Goal: Communication & Community: Answer question/provide support

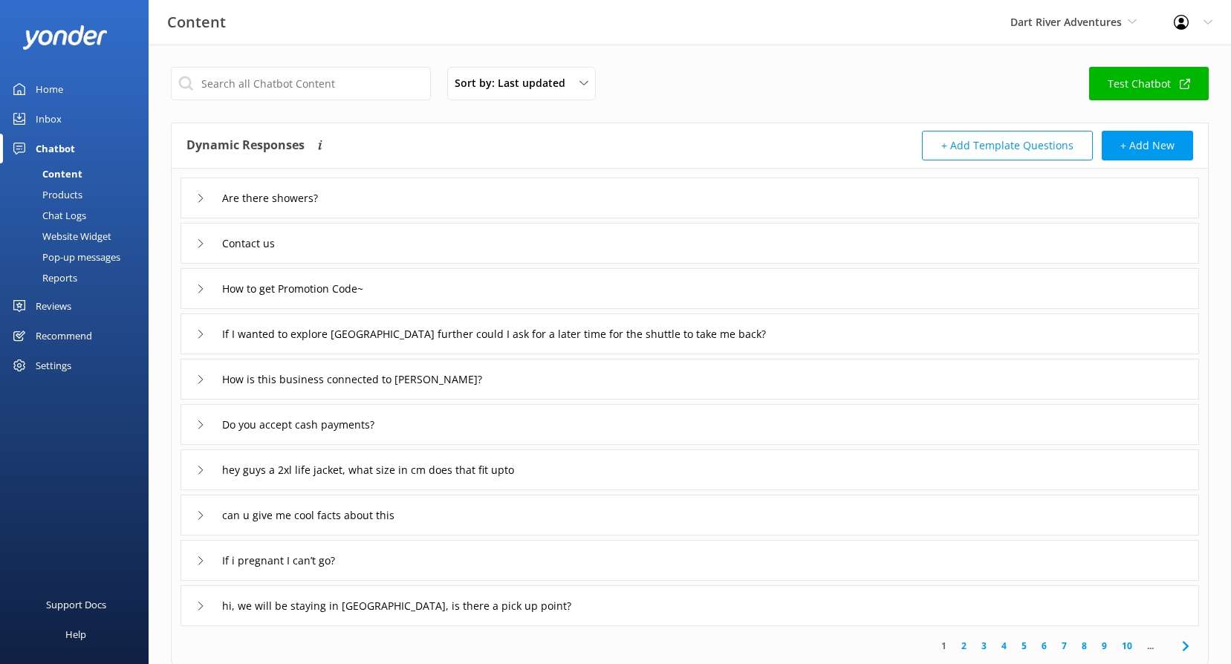
click at [55, 299] on div "Reviews" at bounding box center [54, 306] width 36 height 30
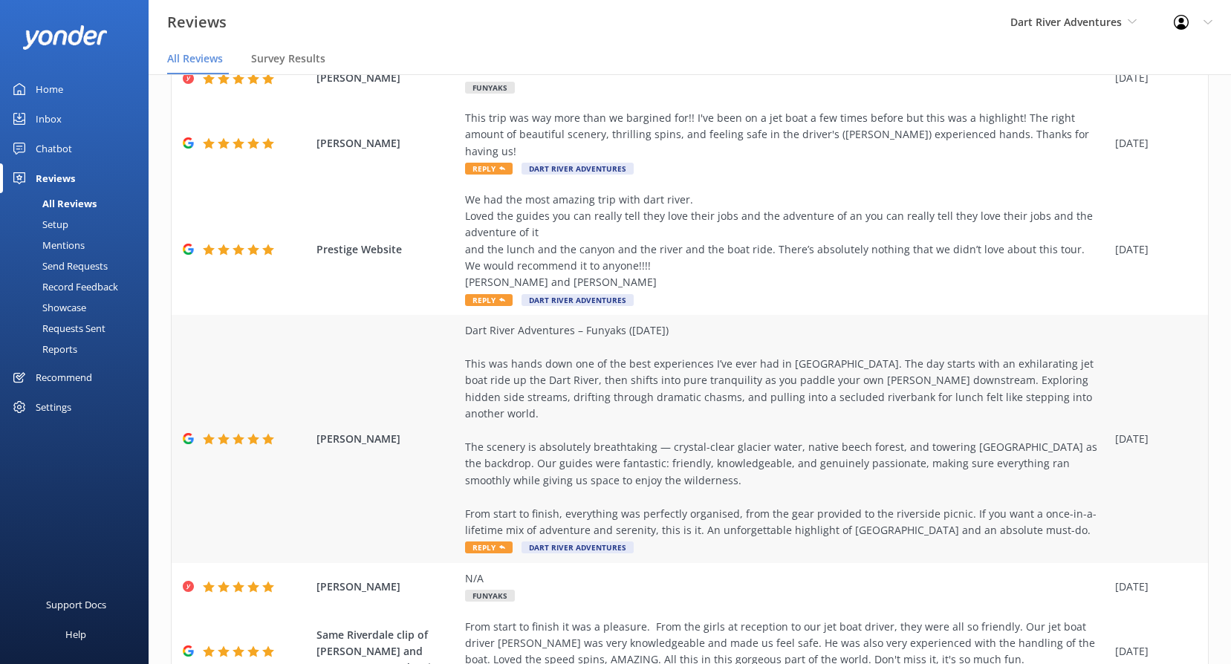
scroll to position [126, 0]
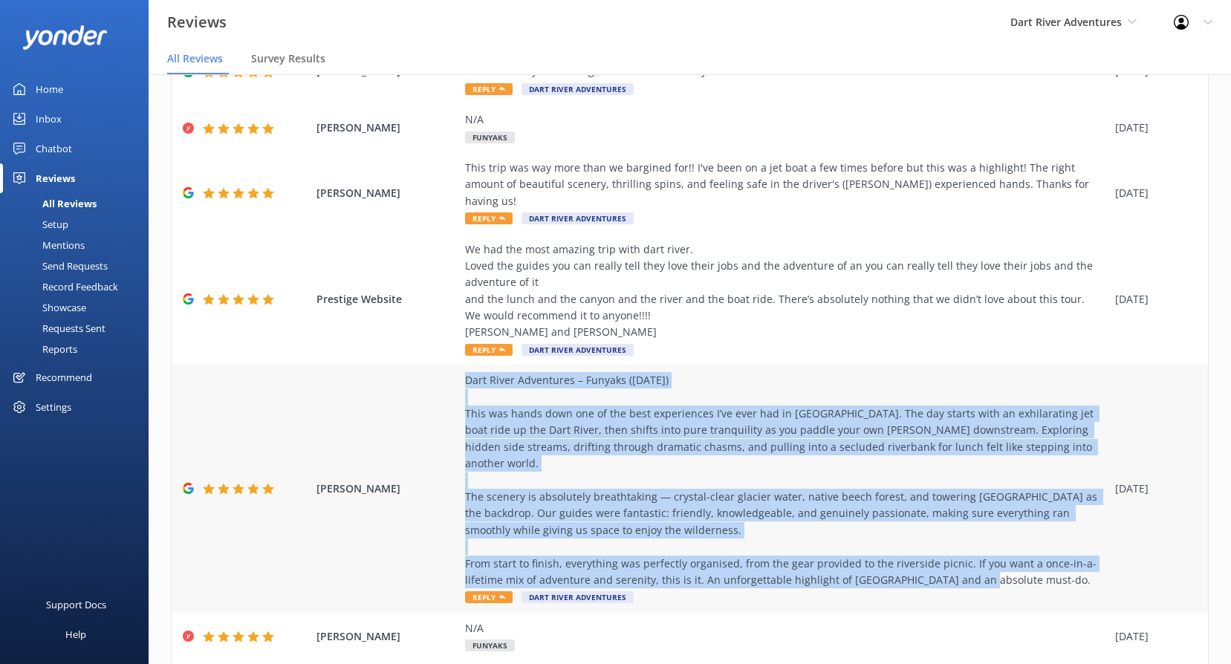
drag, startPoint x: 1042, startPoint y: 549, endPoint x: 459, endPoint y: 360, distance: 612.3
click at [459, 365] on div "[PERSON_NAME] Dart River Adventures – Funyaks ([DATE]) This was hands down one …" at bounding box center [690, 488] width 1036 height 247
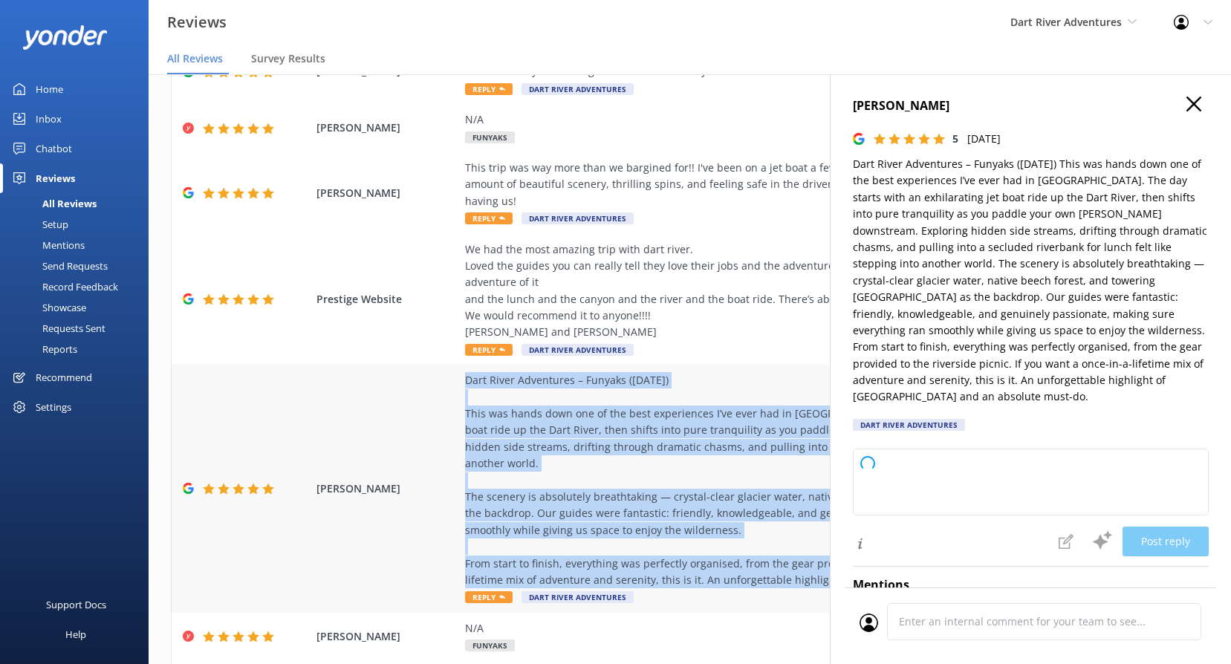
copy div "Dart River Adventures – Funyaks ([DATE]) This was hands down one of the best ex…"
type textarea "Thank you so much for your wonderful review! We’re thrilled to hear that your F…"
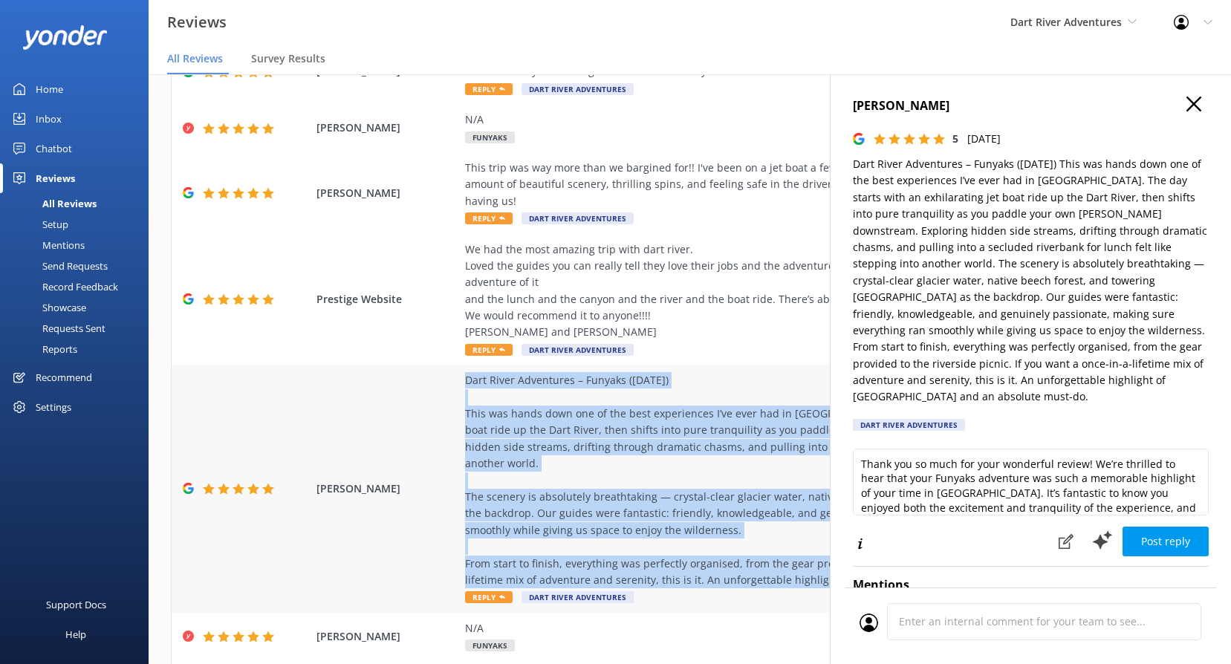
click at [568, 471] on div "Dart River Adventures – Funyaks ([DATE]) This was hands down one of the best ex…" at bounding box center [786, 480] width 643 height 216
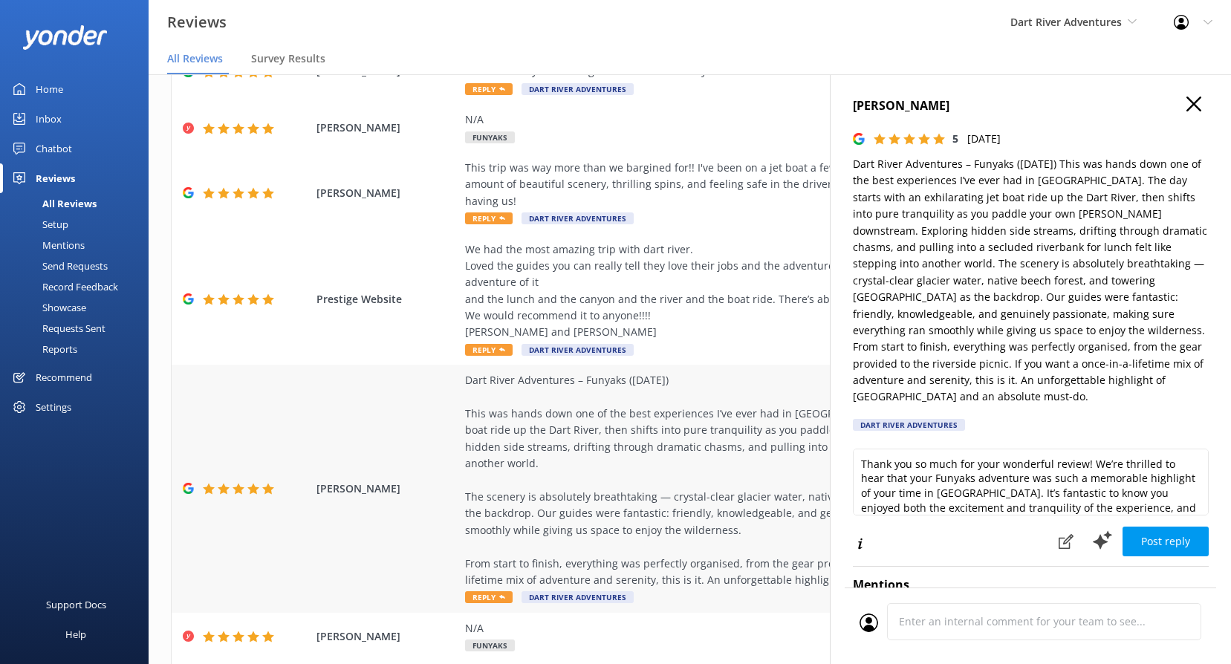
click at [487, 591] on span "Reply" at bounding box center [489, 597] width 48 height 12
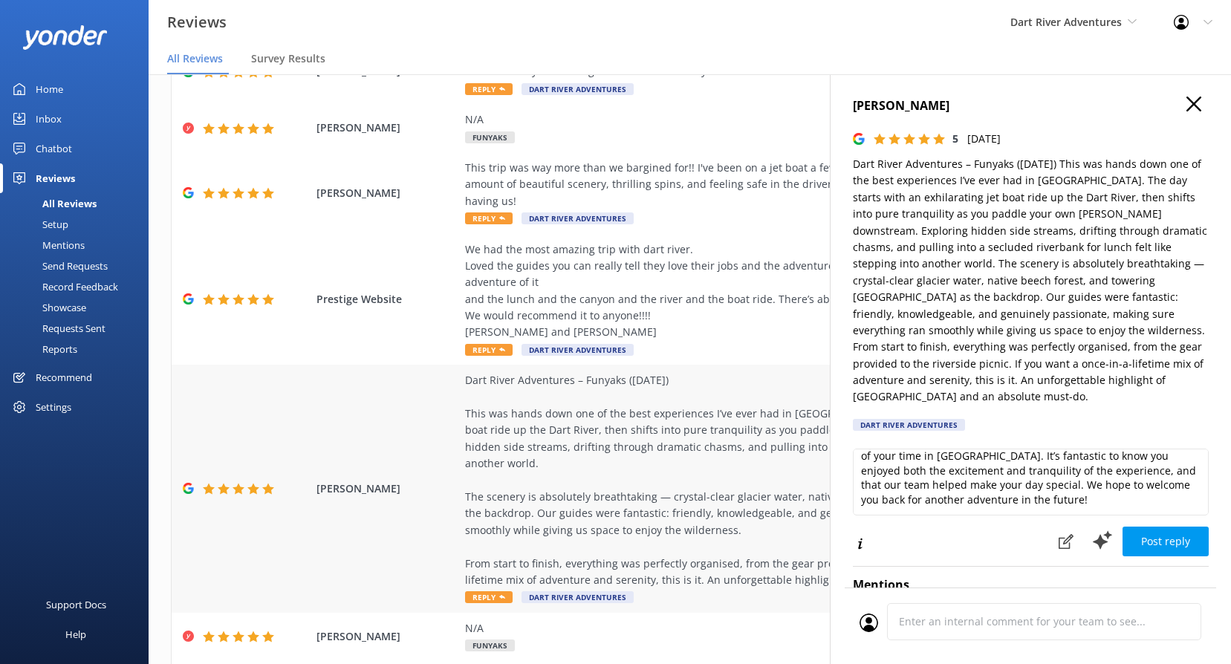
click at [504, 595] on use at bounding box center [502, 597] width 6 height 4
click at [565, 591] on span "Dart River Adventures" at bounding box center [578, 597] width 112 height 12
click at [1197, 103] on h4 "[PERSON_NAME]" at bounding box center [1031, 106] width 356 height 19
click at [1187, 111] on icon "button" at bounding box center [1194, 104] width 15 height 15
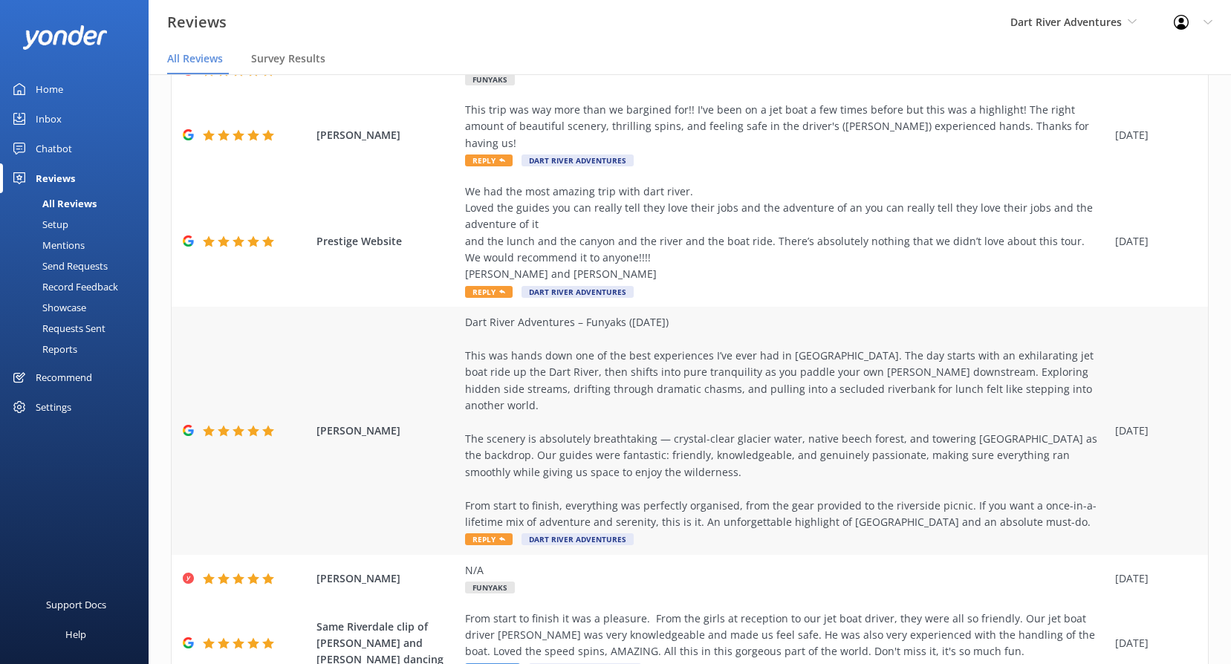
scroll to position [348, 0]
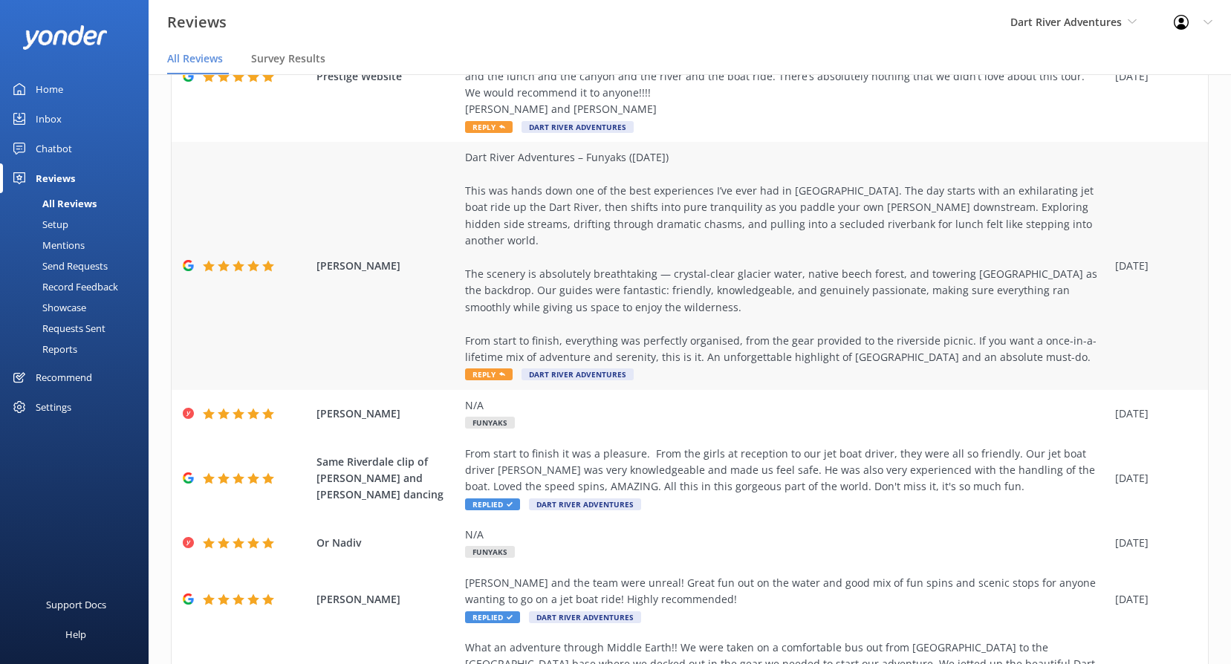
click at [478, 369] on span "Reply" at bounding box center [489, 375] width 48 height 12
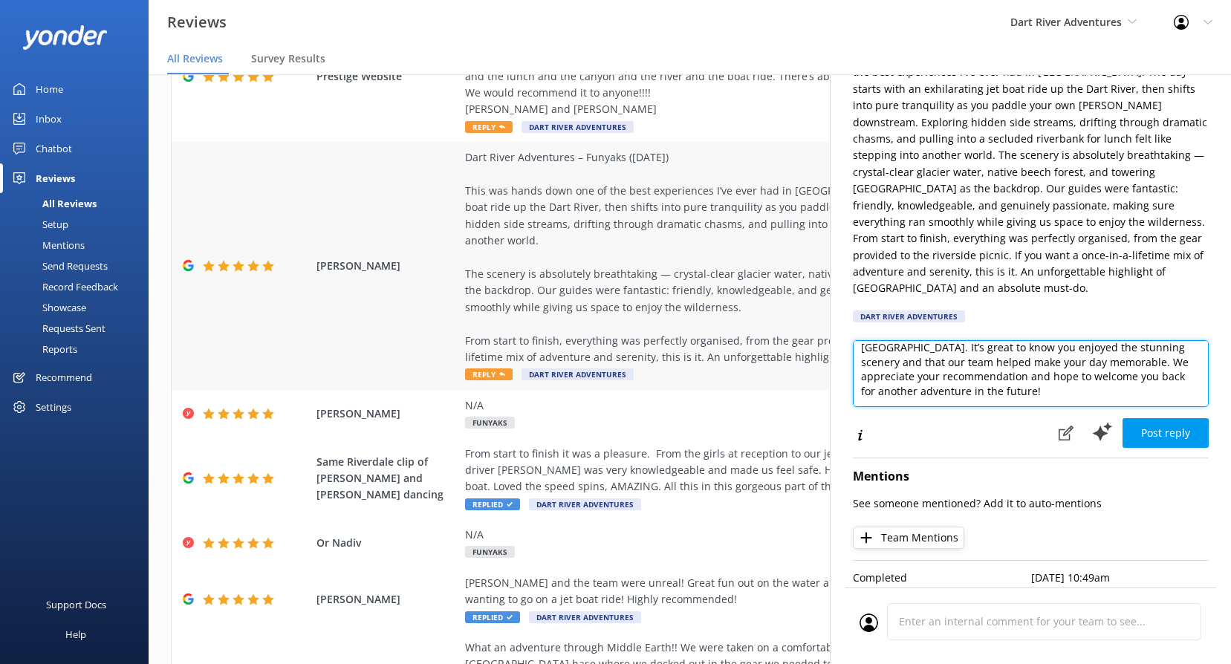
scroll to position [0, 0]
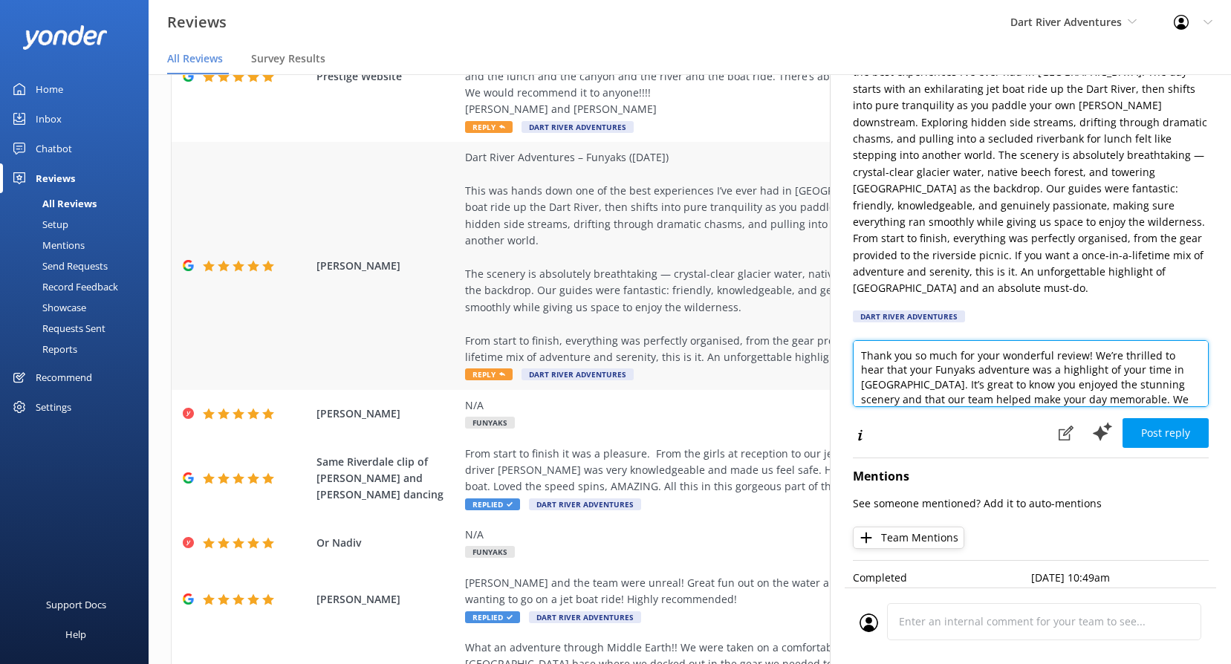
drag, startPoint x: 1077, startPoint y: 376, endPoint x: 712, endPoint y: 277, distance: 378.7
click at [712, 277] on div "Out of 1763 reviews: 4.8 NPS 87 All reply statuses All reply statuses Needs a r…" at bounding box center [690, 384] width 1082 height 620
paste textarea "for the amazing review! We're so glad you had a memorable experience with us. T…"
click at [900, 383] on textarea "Thank you for the amazing review! We're so glad you had a memorable experience …" at bounding box center [1031, 373] width 356 height 67
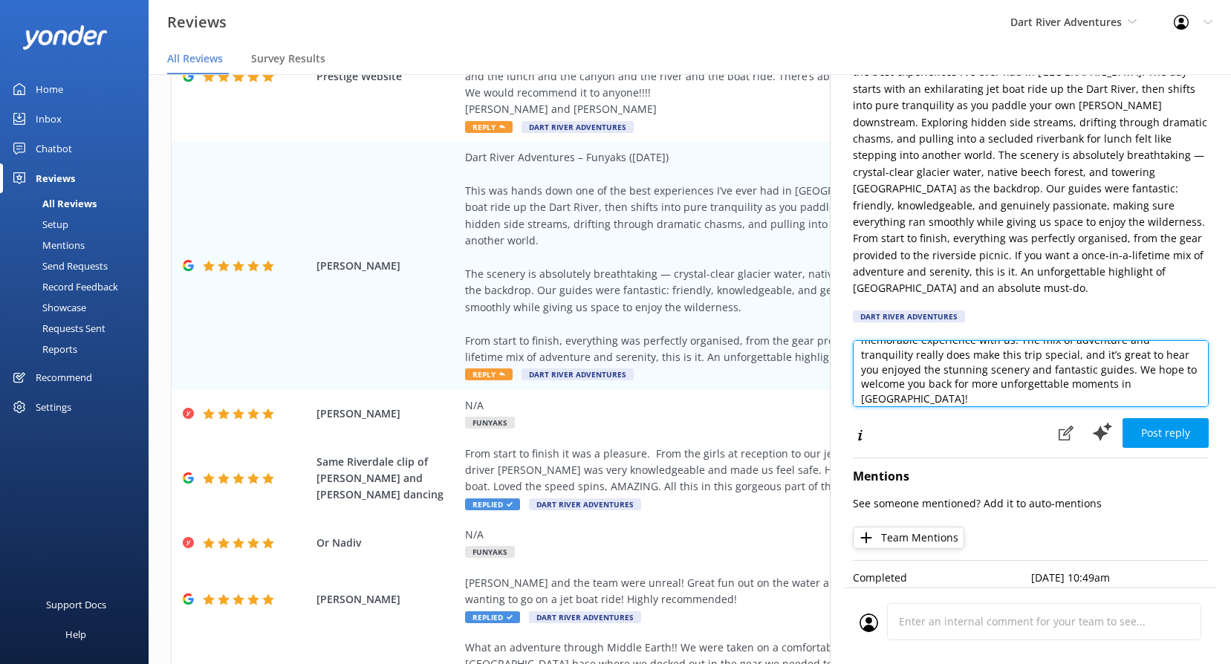
click at [900, 383] on textarea "Thank you for the amazing review! We're so glad you had a memorable experience …" at bounding box center [1031, 373] width 356 height 67
type textarea "Thank you for the amazing review! We're so glad you had a memorable experience …"
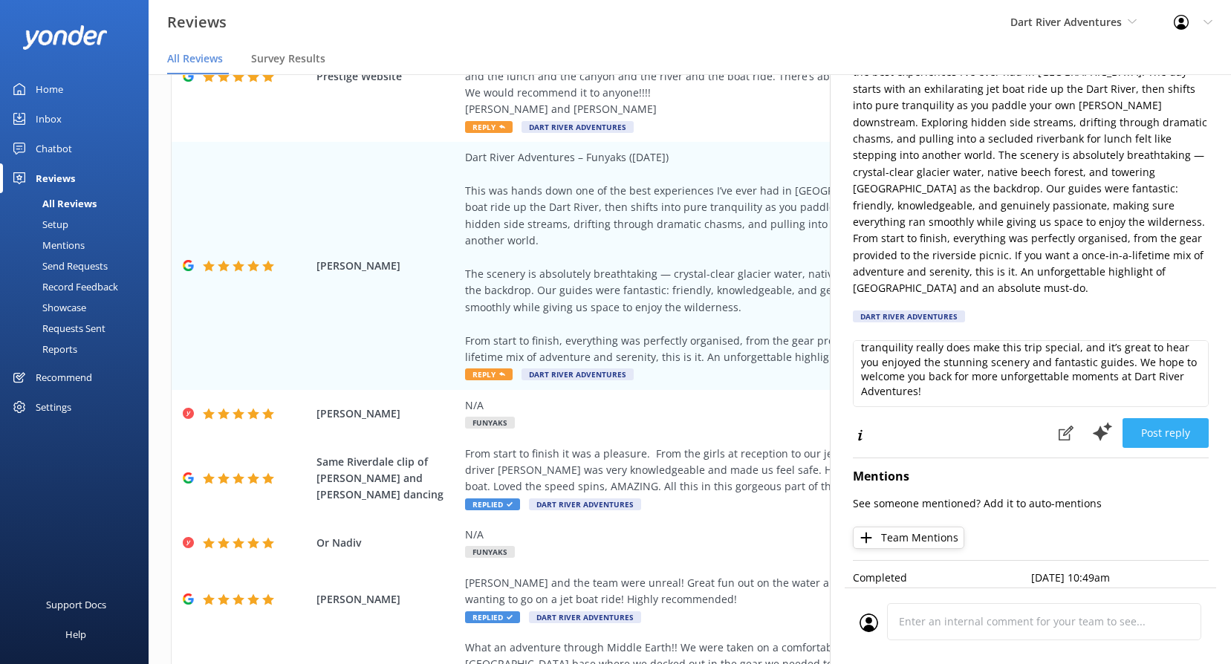
click at [1149, 418] on button "Post reply" at bounding box center [1166, 433] width 86 height 30
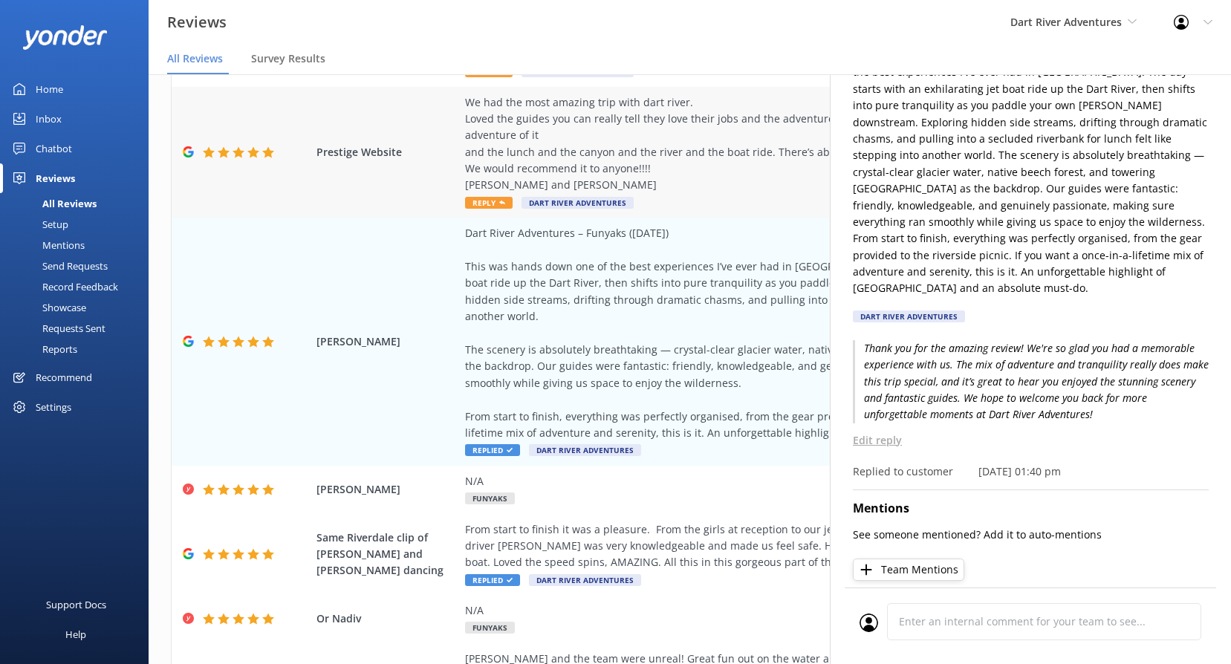
scroll to position [200, 0]
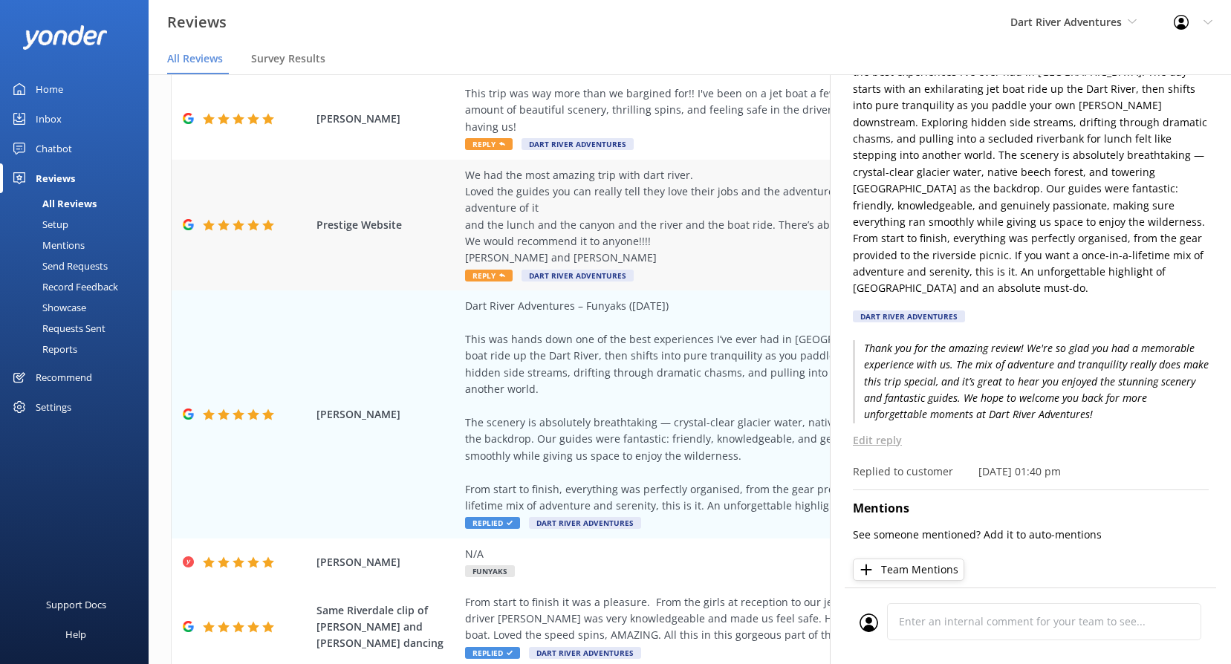
click at [494, 270] on span "Reply" at bounding box center [489, 276] width 48 height 12
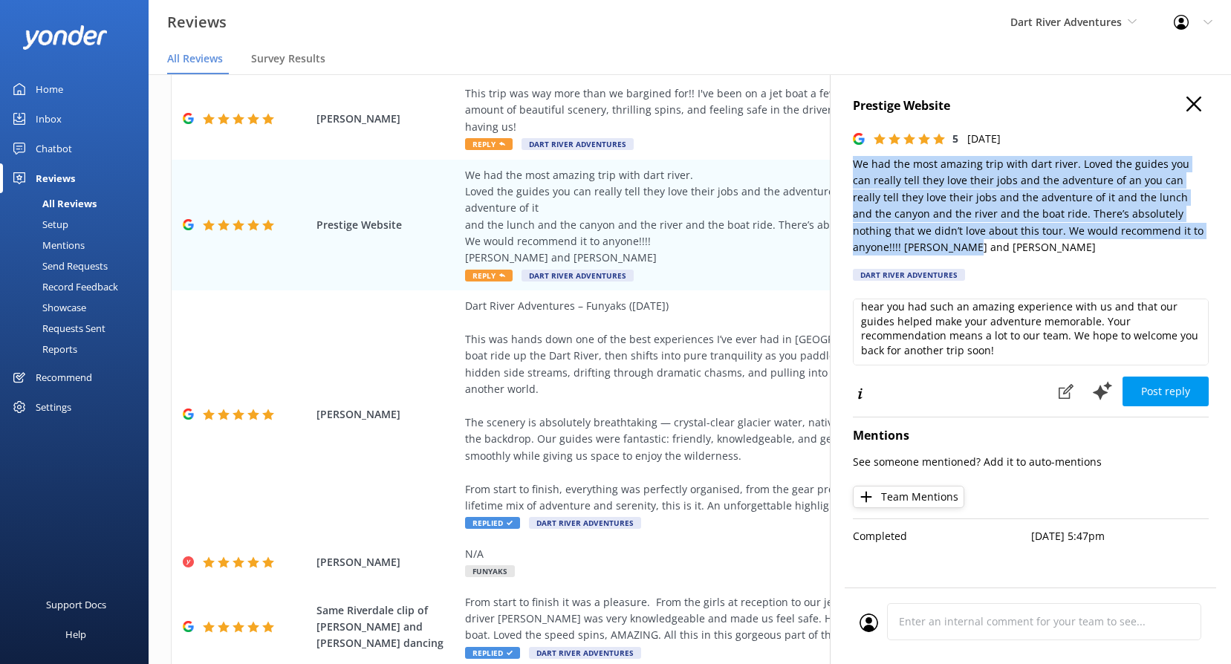
scroll to position [0, 11]
drag, startPoint x: 857, startPoint y: 165, endPoint x: 1213, endPoint y: 239, distance: 364.3
click at [1213, 239] on div "Prestige Website 5 [DATE] We had the most amazing trip with dart river. Loved t…" at bounding box center [1030, 406] width 401 height 664
copy div "We had the most amazing trip with dart river. Loved the guides you can really t…"
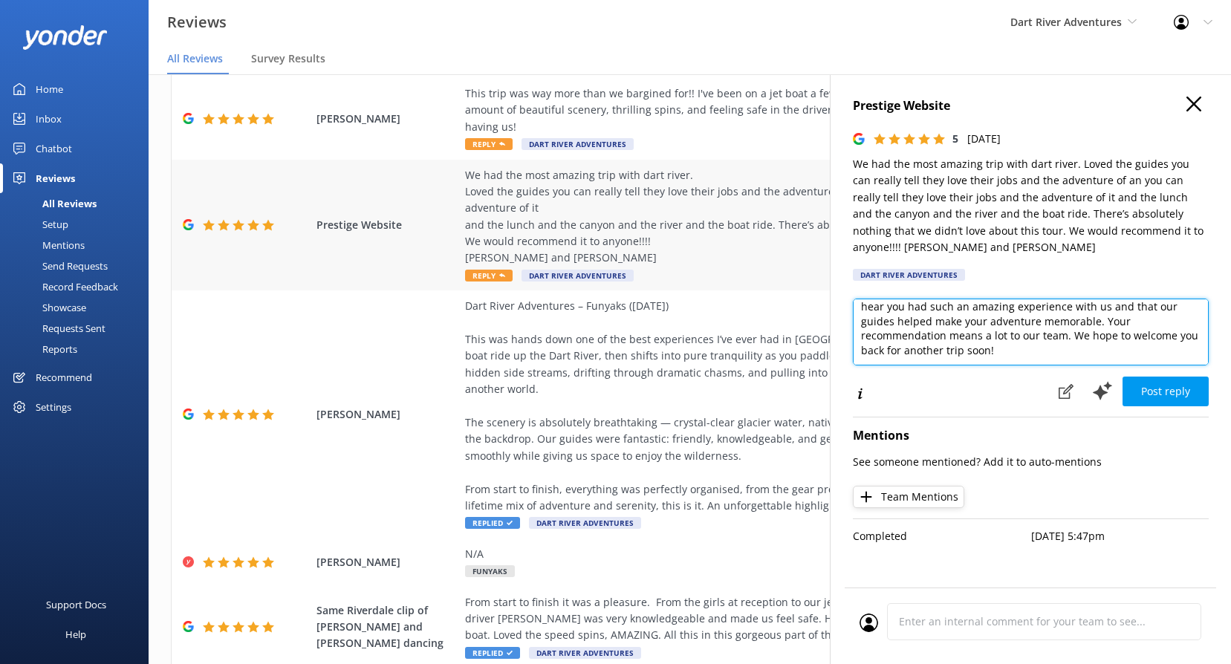
scroll to position [0, 0]
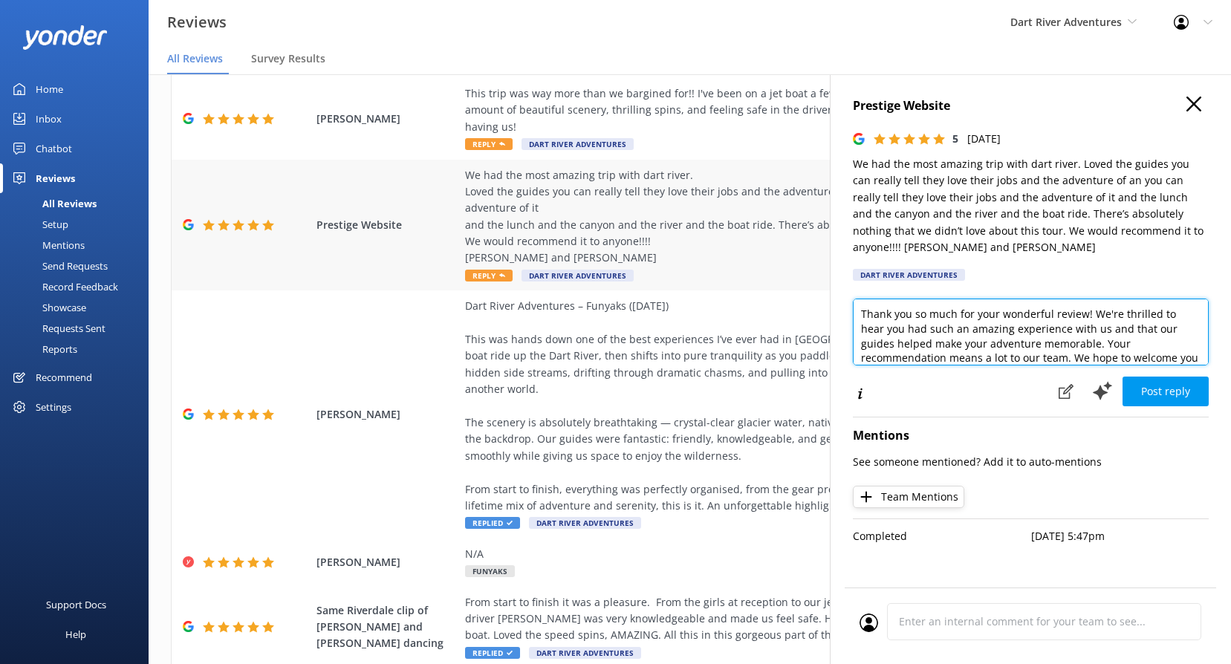
drag, startPoint x: 1026, startPoint y: 329, endPoint x: 653, endPoint y: 203, distance: 393.8
click at [670, 209] on div "Out of 1763 reviews: 4.8 NPS 87 All reply statuses All reply statuses Needs a r…" at bounding box center [690, 384] width 1082 height 620
paste textarea "Kia ora [PERSON_NAME] and [PERSON_NAME], [PERSON_NAME] mihi nui for your amazin…"
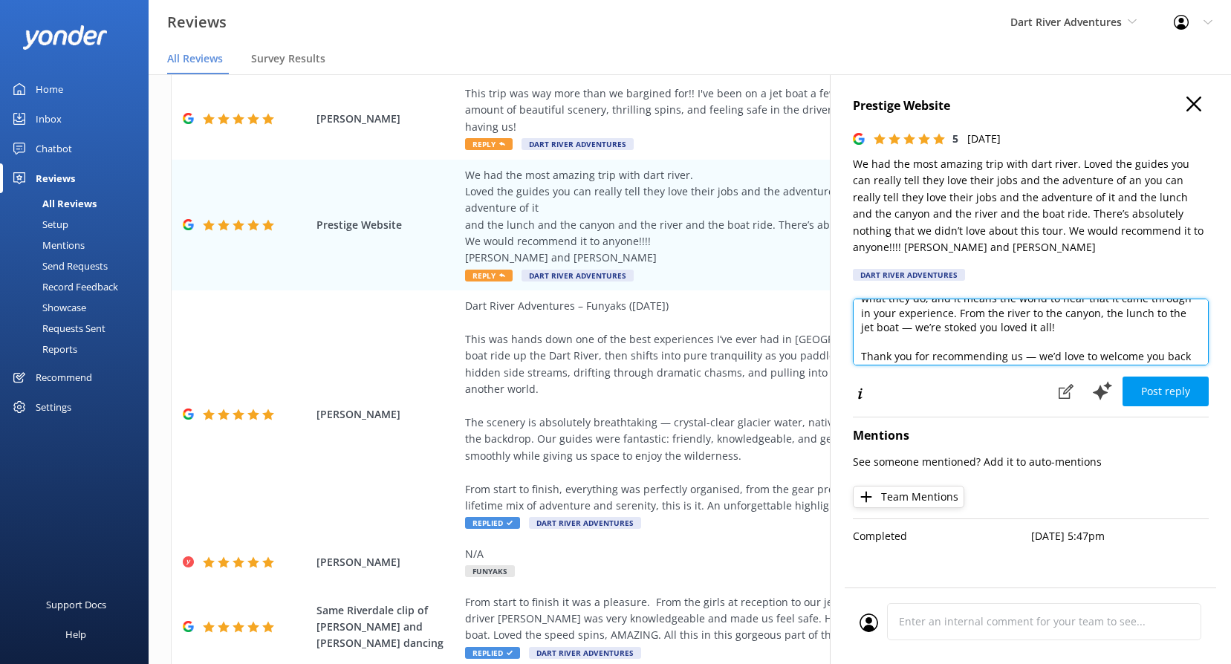
click at [1045, 308] on textarea "Kia [PERSON_NAME] [PERSON_NAME] and [PERSON_NAME], [PERSON_NAME] mihi nui for y…" at bounding box center [1031, 332] width 356 height 67
click at [1092, 313] on textarea "Kia [PERSON_NAME] [PERSON_NAME] and [PERSON_NAME], [PERSON_NAME] mihi nui for y…" at bounding box center [1031, 332] width 356 height 67
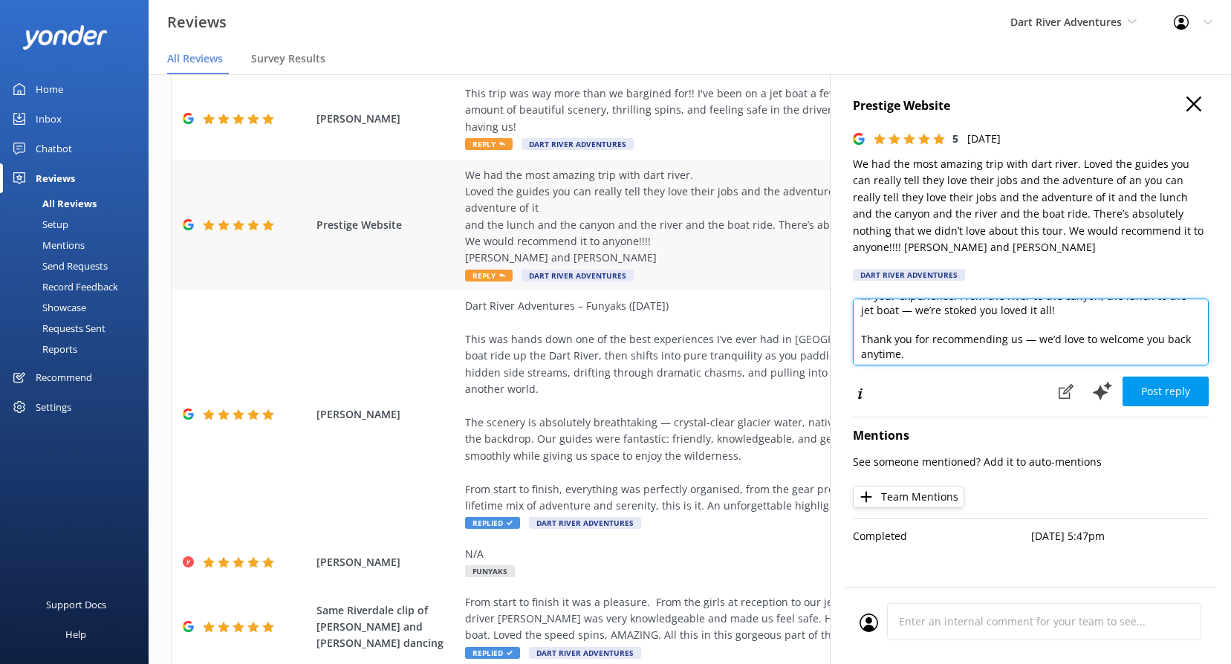
scroll to position [0, 0]
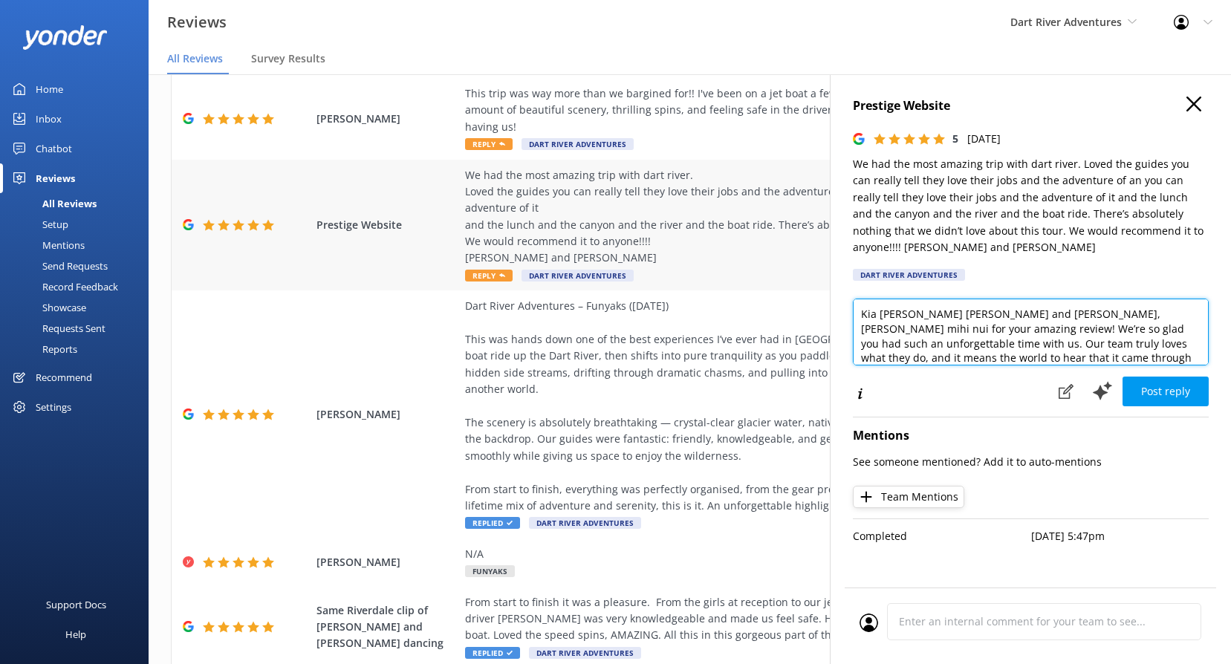
drag, startPoint x: 1102, startPoint y: 341, endPoint x: 708, endPoint y: 263, distance: 401.4
click at [708, 263] on div "Out of 1763 reviews: 4.8 NPS 87 All reply statuses All reply statuses Needs a r…" at bounding box center [690, 384] width 1082 height 620
click at [1107, 325] on textarea "Kia [PERSON_NAME] [PERSON_NAME] and [PERSON_NAME], [PERSON_NAME] mihi nui for y…" at bounding box center [1031, 332] width 356 height 67
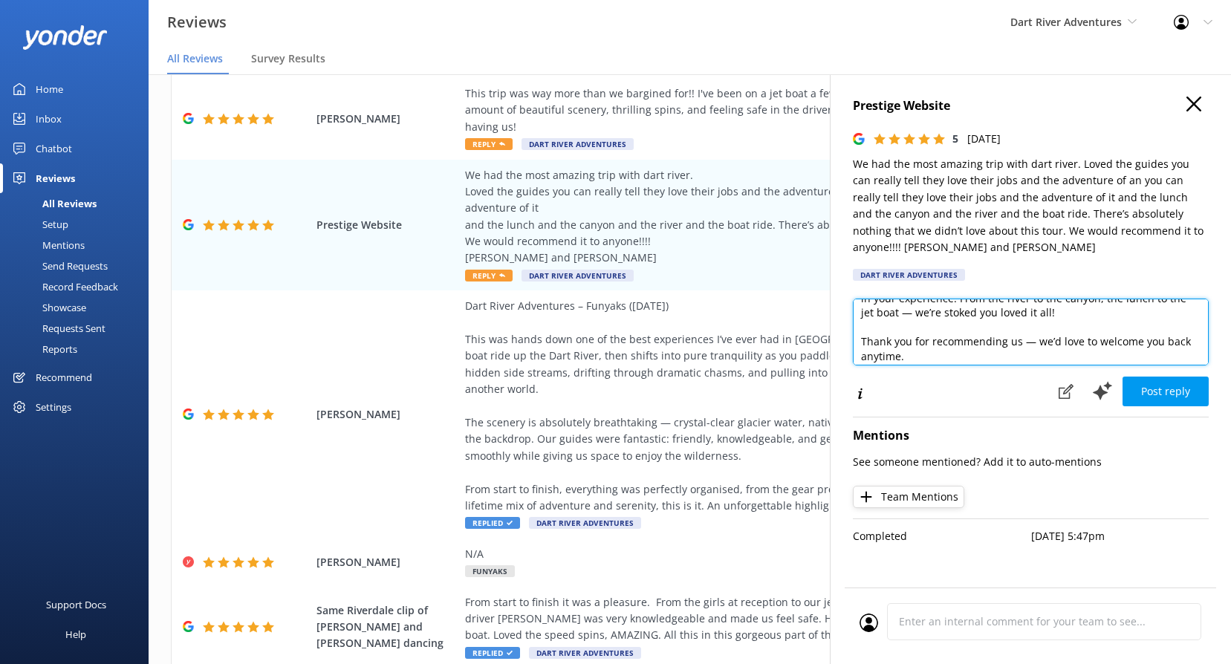
drag, startPoint x: 1033, startPoint y: 302, endPoint x: 928, endPoint y: 303, distance: 105.5
click at [928, 303] on textarea "Kia [PERSON_NAME] [PERSON_NAME] and [PERSON_NAME], [PERSON_NAME] mihi nui for y…" at bounding box center [1031, 332] width 356 height 67
click at [1048, 305] on textarea "Kia [PERSON_NAME] [PERSON_NAME] and [PERSON_NAME], [PERSON_NAME] mihi nui for y…" at bounding box center [1031, 332] width 356 height 67
drag, startPoint x: 1031, startPoint y: 302, endPoint x: 857, endPoint y: 301, distance: 173.9
click at [857, 301] on textarea "Kia [PERSON_NAME] [PERSON_NAME] and [PERSON_NAME], [PERSON_NAME] mihi nui for y…" at bounding box center [1031, 332] width 356 height 67
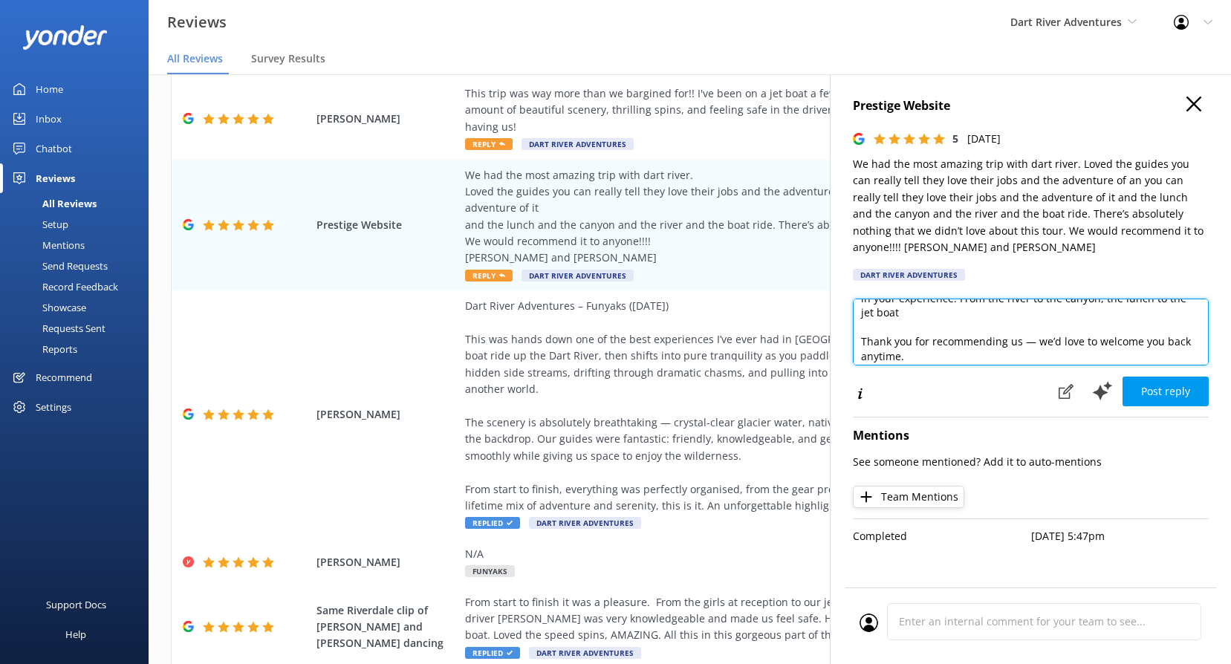
scroll to position [65, 0]
click at [952, 301] on textarea "Kia [PERSON_NAME] [PERSON_NAME] and [PERSON_NAME], [PERSON_NAME] mihi nui for y…" at bounding box center [1031, 332] width 356 height 67
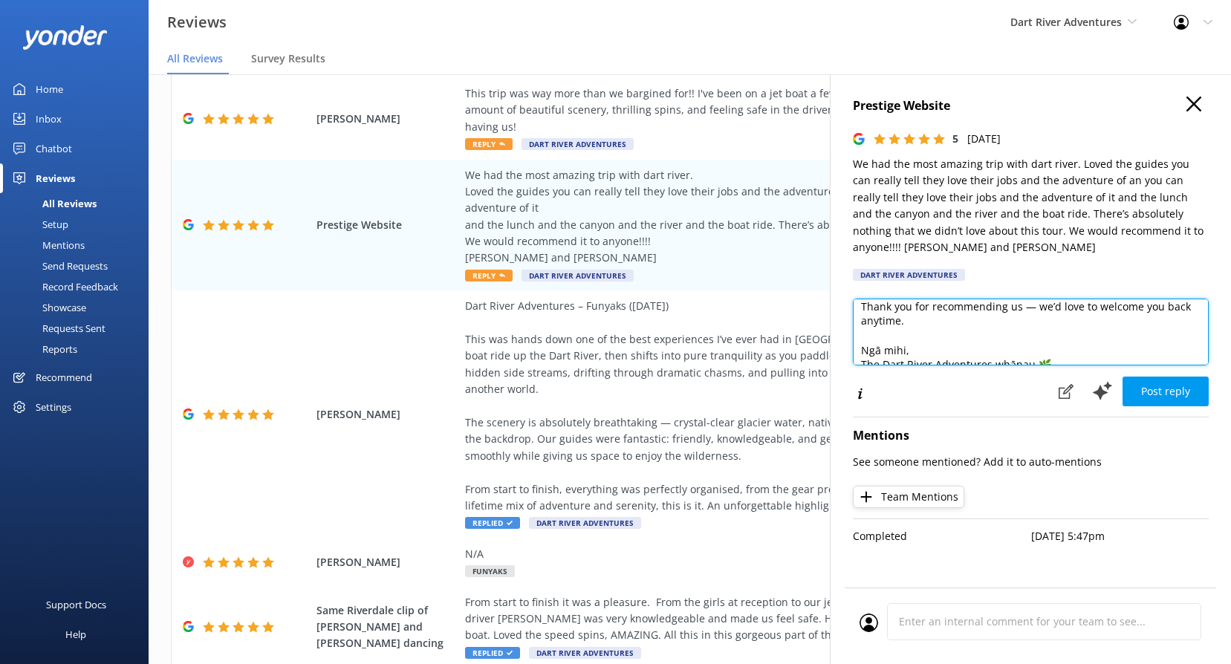
drag, startPoint x: 1012, startPoint y: 327, endPoint x: 1062, endPoint y: 297, distance: 58.0
click at [1062, 299] on textarea "Kia [PERSON_NAME] [PERSON_NAME] and [PERSON_NAME], [PERSON_NAME] mihi nui for y…" at bounding box center [1031, 332] width 356 height 67
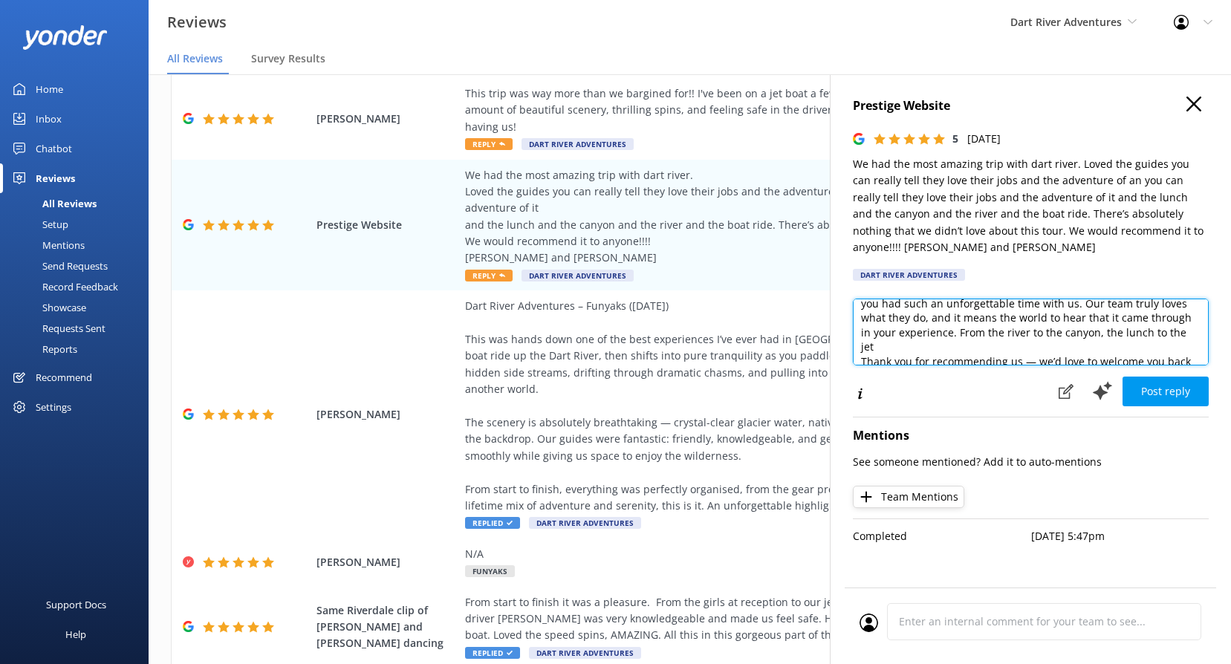
scroll to position [74, 0]
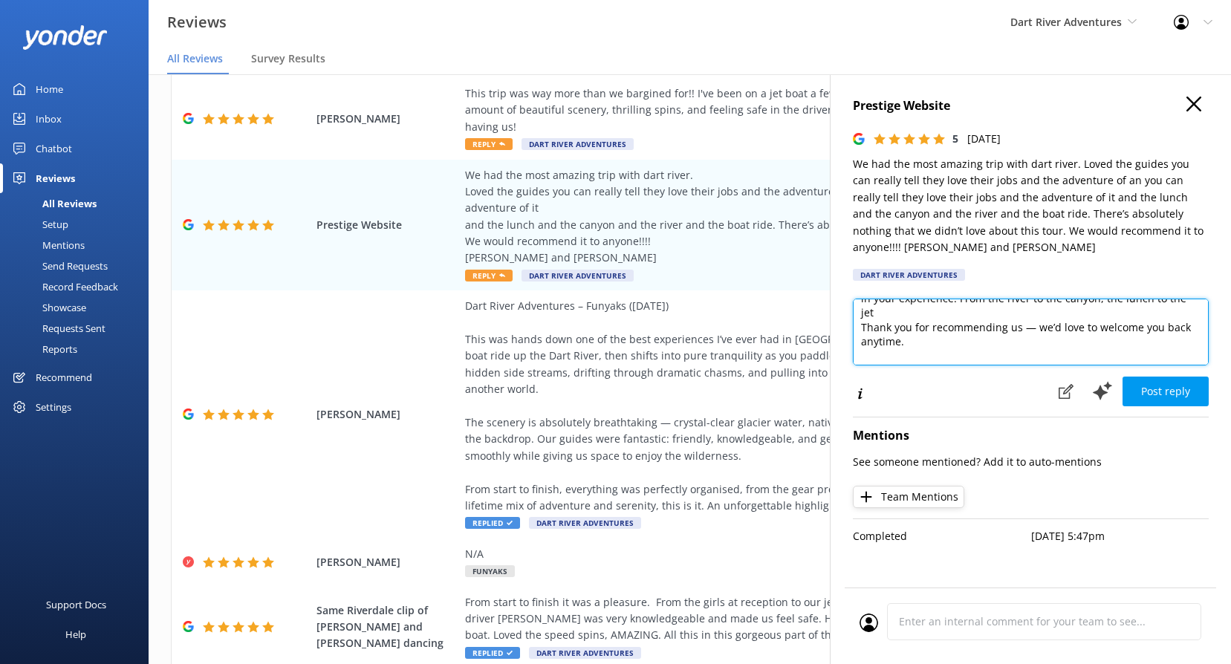
click at [863, 299] on textarea "Kia [PERSON_NAME] [PERSON_NAME] and [PERSON_NAME], [PERSON_NAME] mihi nui for y…" at bounding box center [1031, 332] width 356 height 67
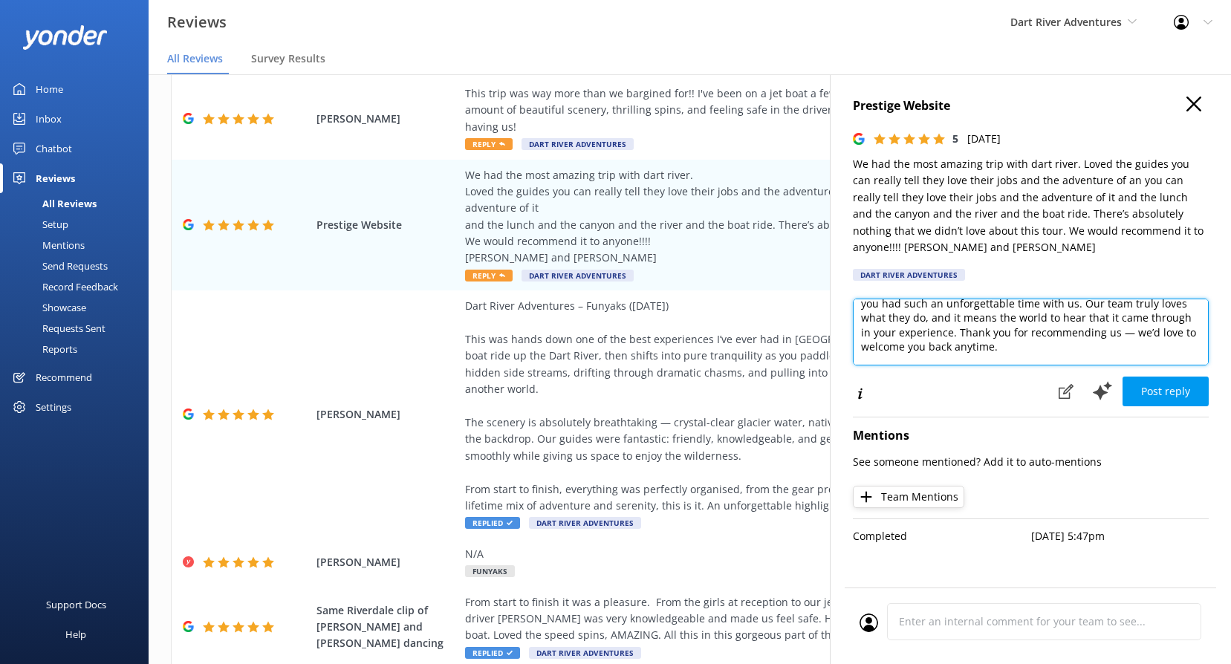
scroll to position [30, 0]
click at [1074, 312] on textarea "Kia [PERSON_NAME] [PERSON_NAME] and [PERSON_NAME], [PERSON_NAME] mihi nui for y…" at bounding box center [1031, 332] width 356 height 67
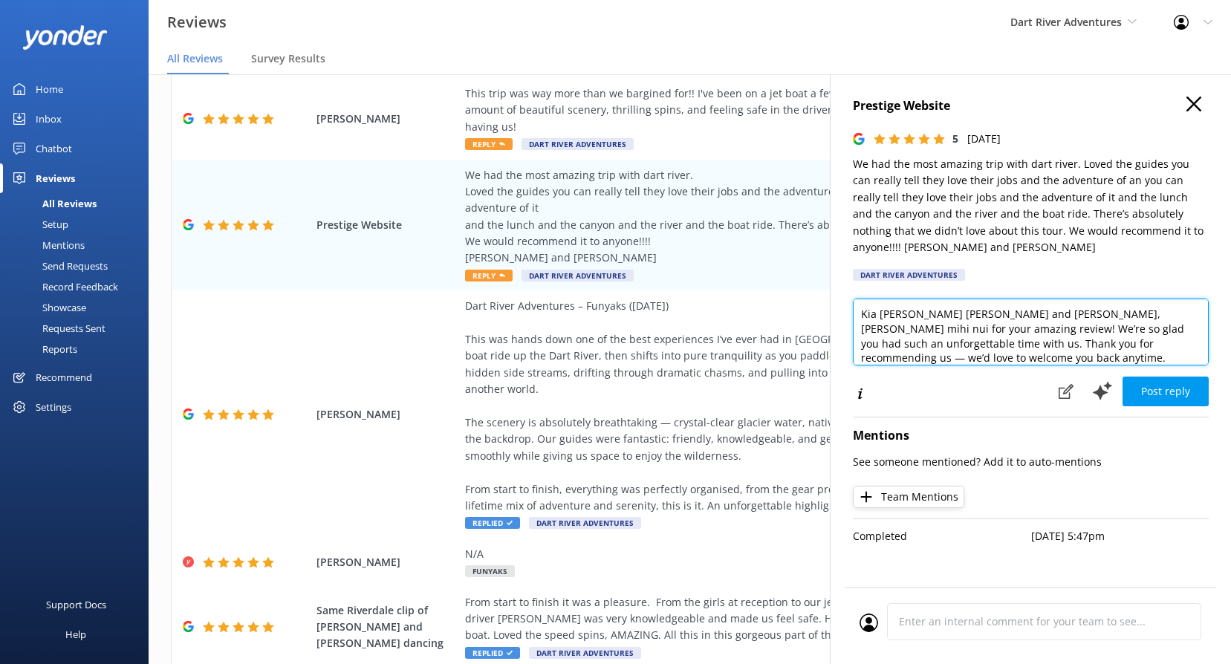
type textarea "Kia [PERSON_NAME] [PERSON_NAME] and [PERSON_NAME], [PERSON_NAME] mihi nui for y…"
click at [1052, 332] on textarea "Kia [PERSON_NAME] [PERSON_NAME] and [PERSON_NAME], [PERSON_NAME] mihi nui for y…" at bounding box center [1031, 332] width 356 height 67
click at [1071, 344] on textarea "Kia [PERSON_NAME] [PERSON_NAME] and [PERSON_NAME], [PERSON_NAME] mihi nui for y…" at bounding box center [1031, 332] width 356 height 67
click at [1078, 337] on textarea "Kia [PERSON_NAME] [PERSON_NAME] and [PERSON_NAME], [PERSON_NAME] mihi nui for y…" at bounding box center [1031, 332] width 356 height 67
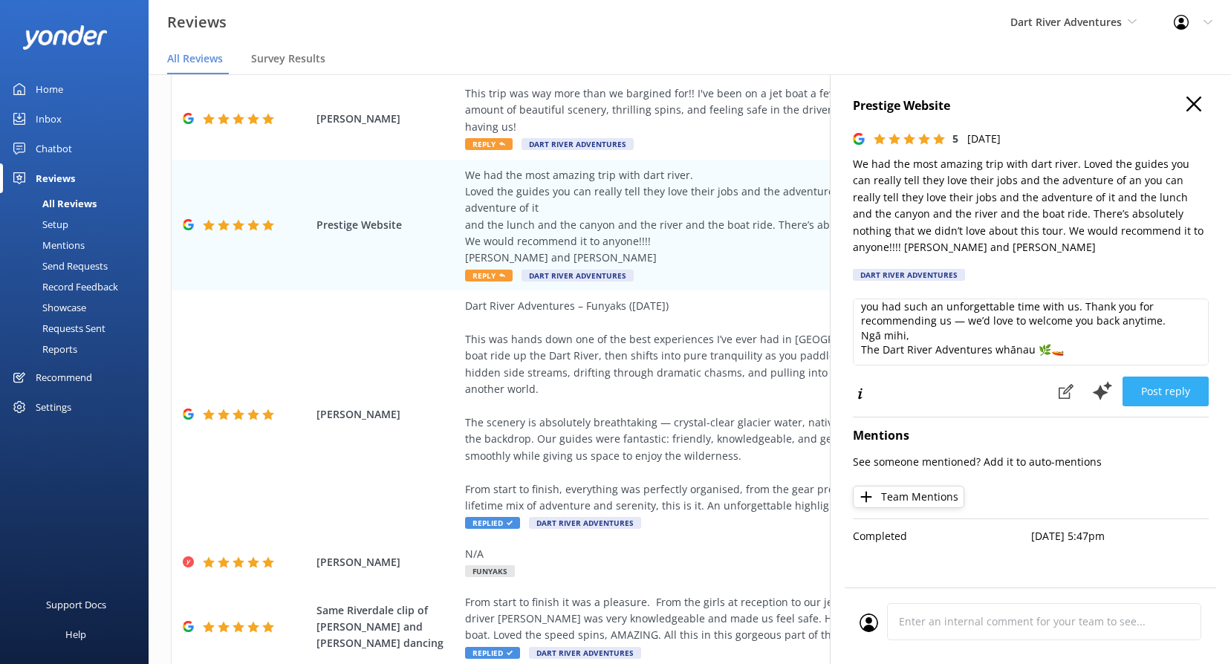
click at [1160, 377] on button "Post reply" at bounding box center [1166, 392] width 86 height 30
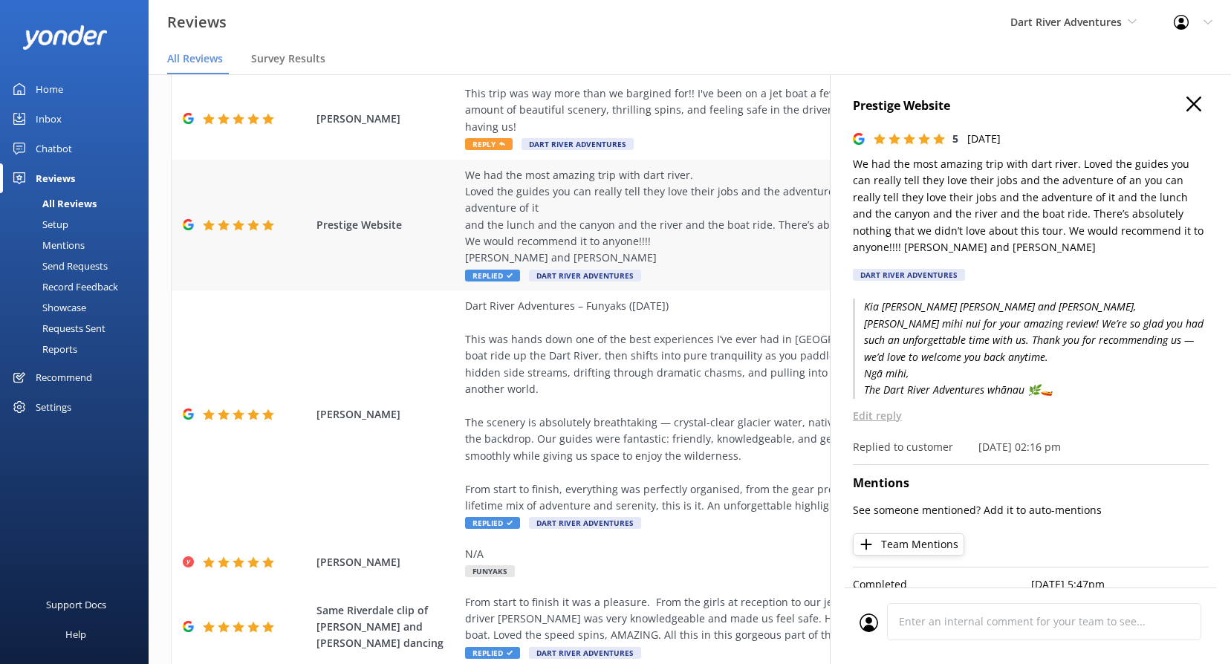
click at [792, 168] on div "We had the most amazing trip with dart river. Loved the guides you can really t…" at bounding box center [786, 217] width 643 height 100
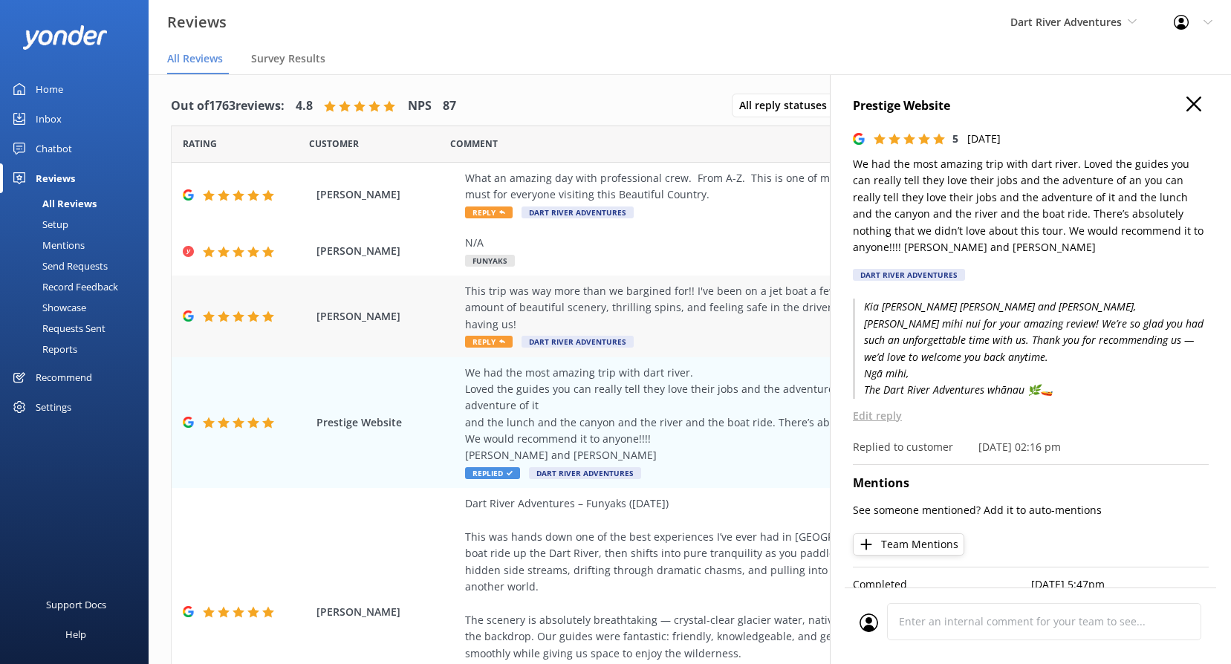
scroll to position [0, 0]
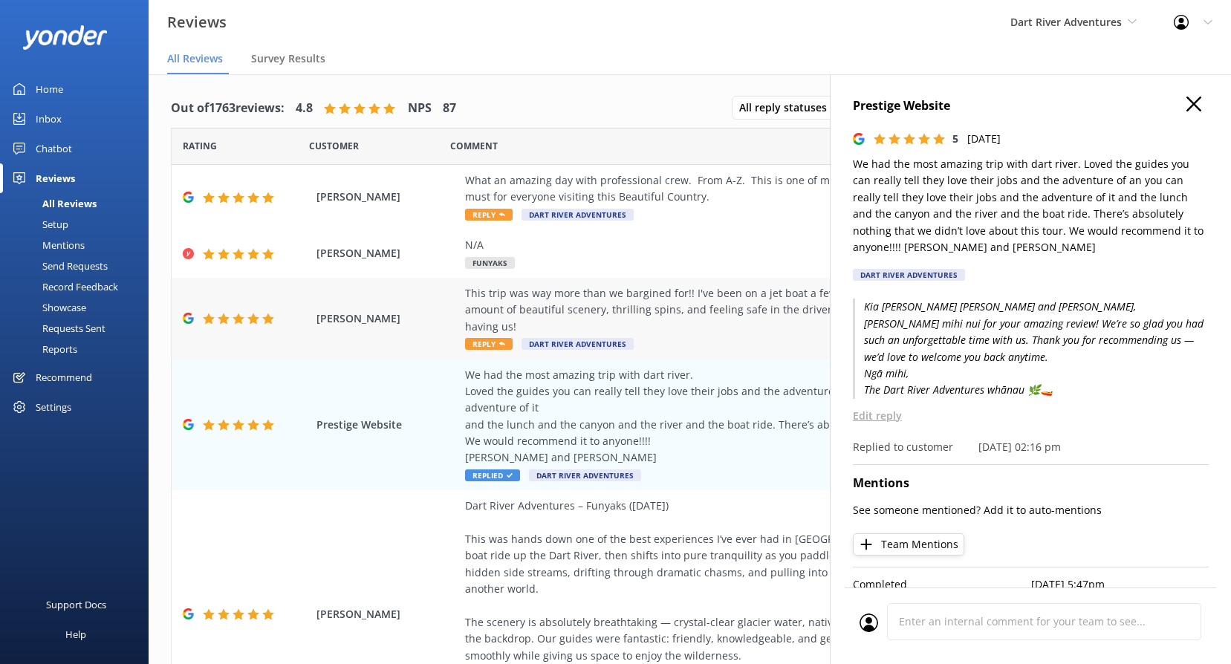
click at [491, 338] on span "Reply" at bounding box center [489, 344] width 48 height 12
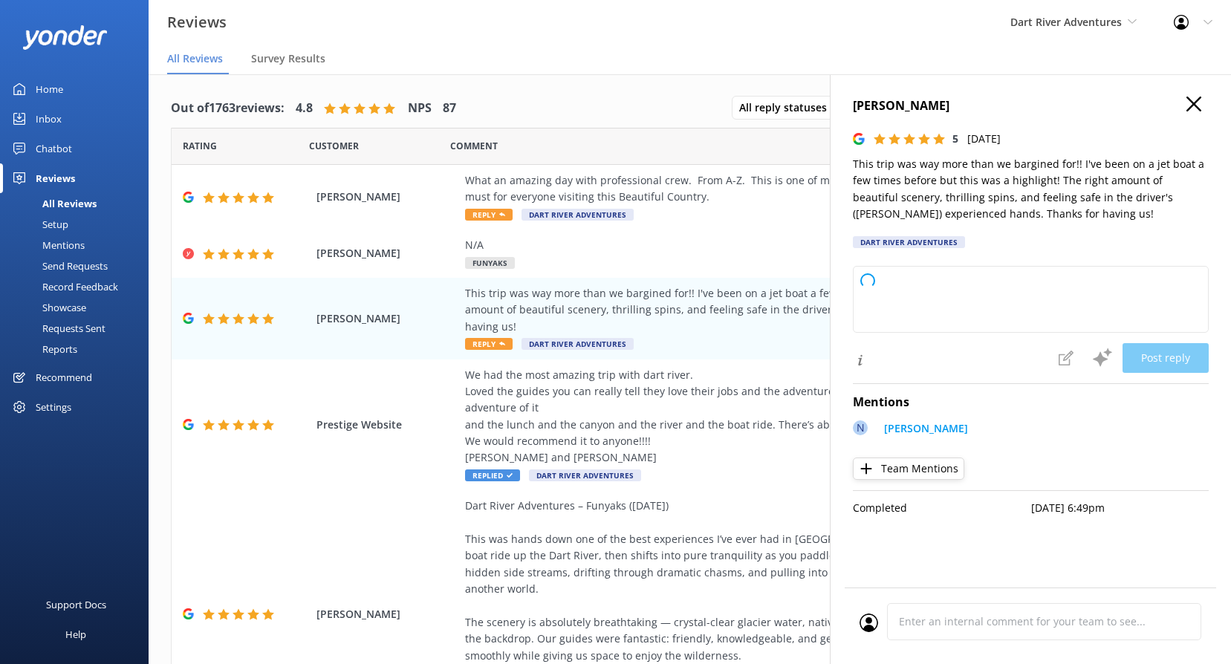
type textarea "Thank you so much for your wonderful review! We're thrilled to hear you had suc…"
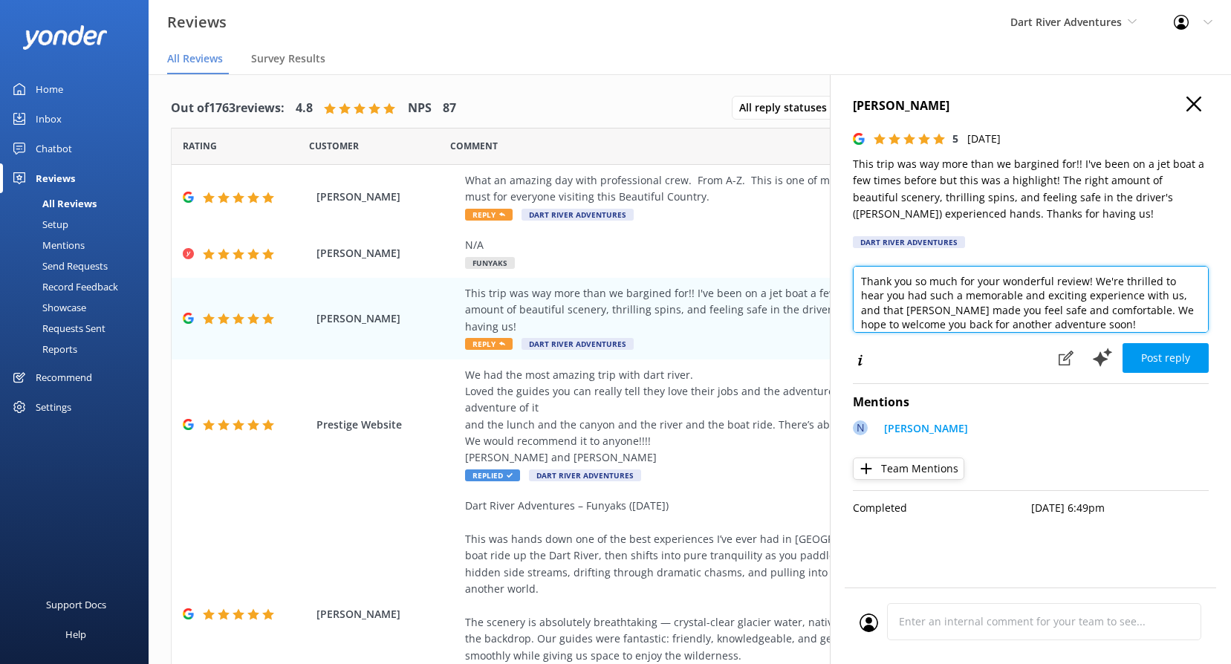
drag, startPoint x: 1111, startPoint y: 319, endPoint x: 233, endPoint y: 19, distance: 927.6
click at [296, 74] on div "Reviews Dart River Adventures Shotover Jet Dart River Adventures Profile Settin…" at bounding box center [615, 369] width 1231 height 590
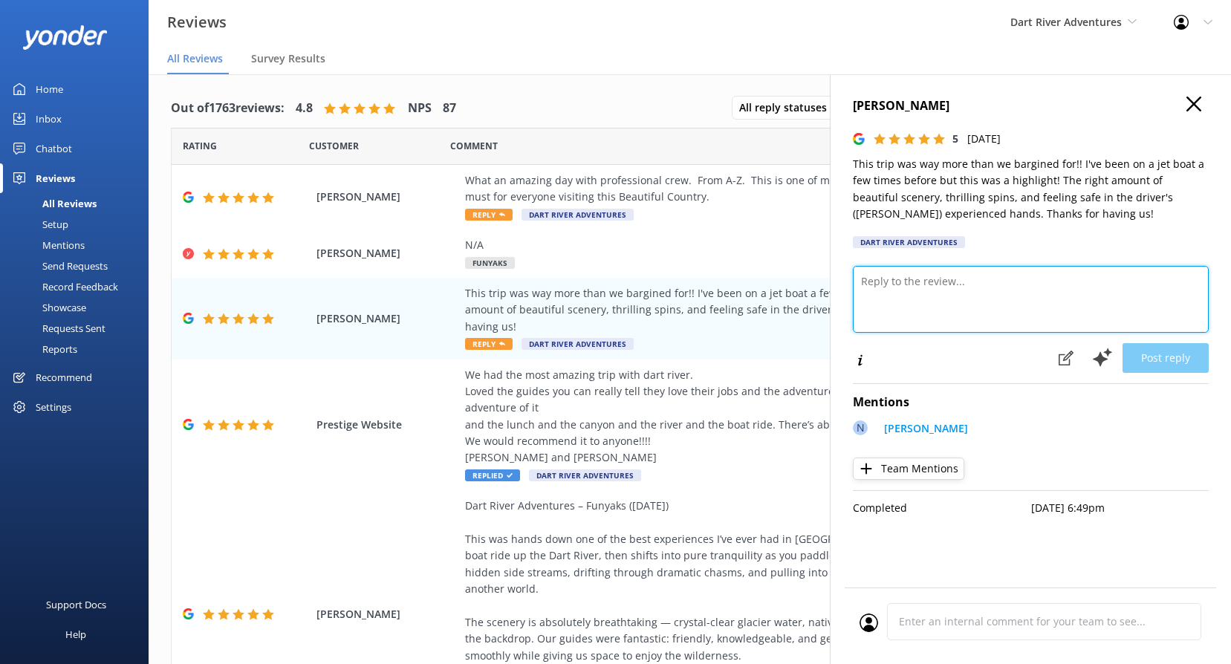
click at [922, 285] on textarea at bounding box center [1031, 299] width 356 height 67
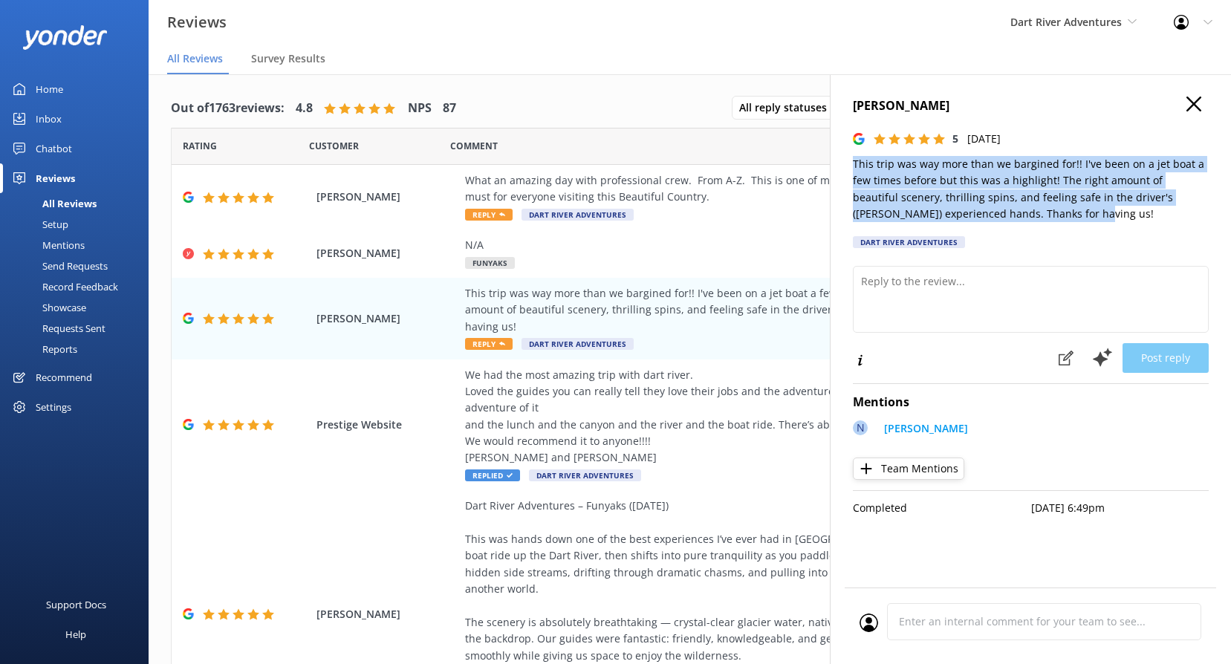
drag, startPoint x: 1010, startPoint y: 215, endPoint x: 835, endPoint y: 158, distance: 183.7
click at [835, 158] on div "[PERSON_NAME] 5 [DATE] This trip was way more than we bargined for!! I've been …" at bounding box center [1030, 406] width 401 height 664
copy p "This trip was way more than we bargined for!! I've been on a jet boat a few tim…"
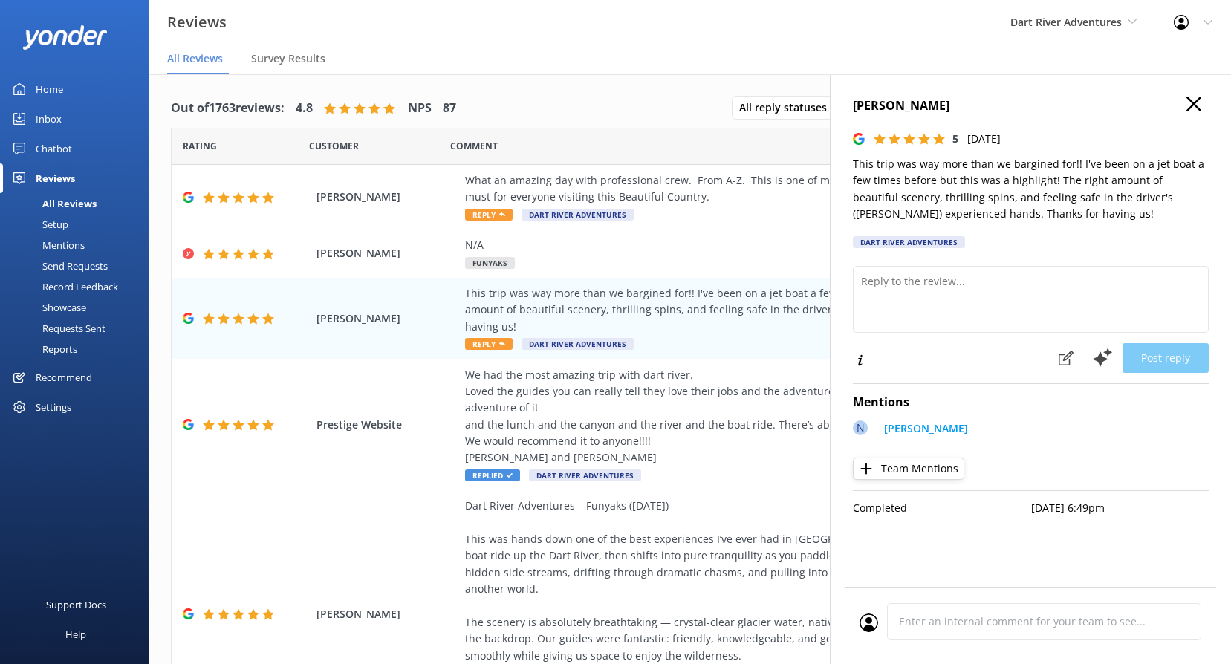
click at [921, 352] on div "Post reply" at bounding box center [1031, 359] width 356 height 32
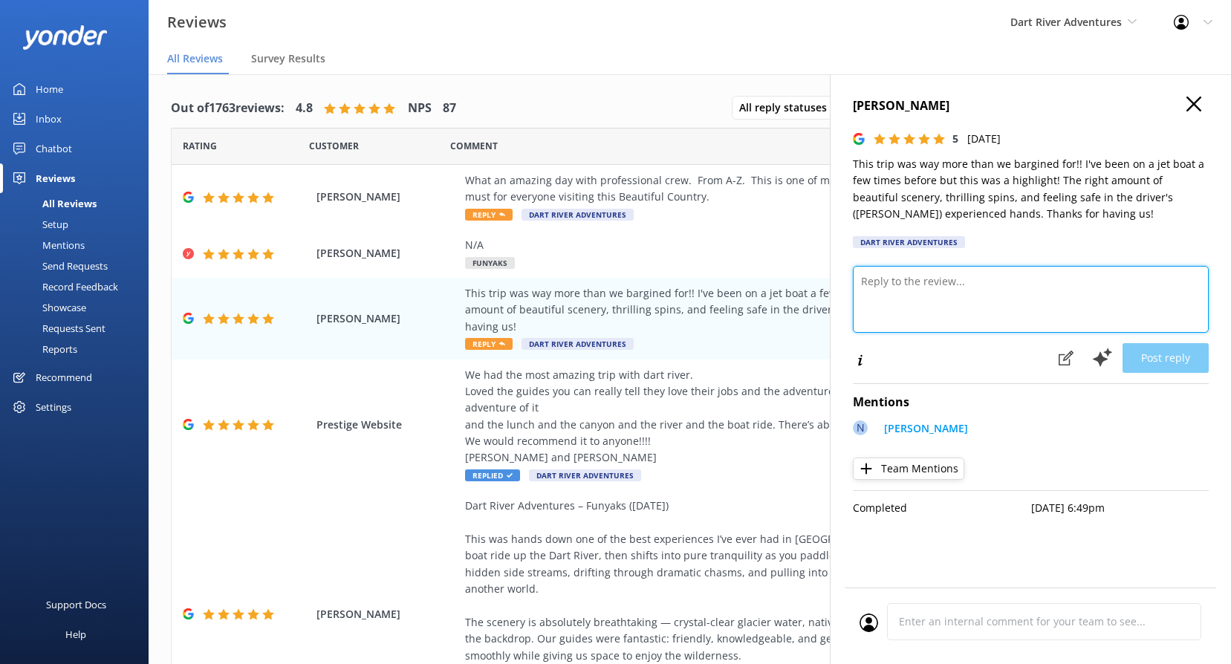
click at [923, 310] on textarea at bounding box center [1031, 299] width 356 height 67
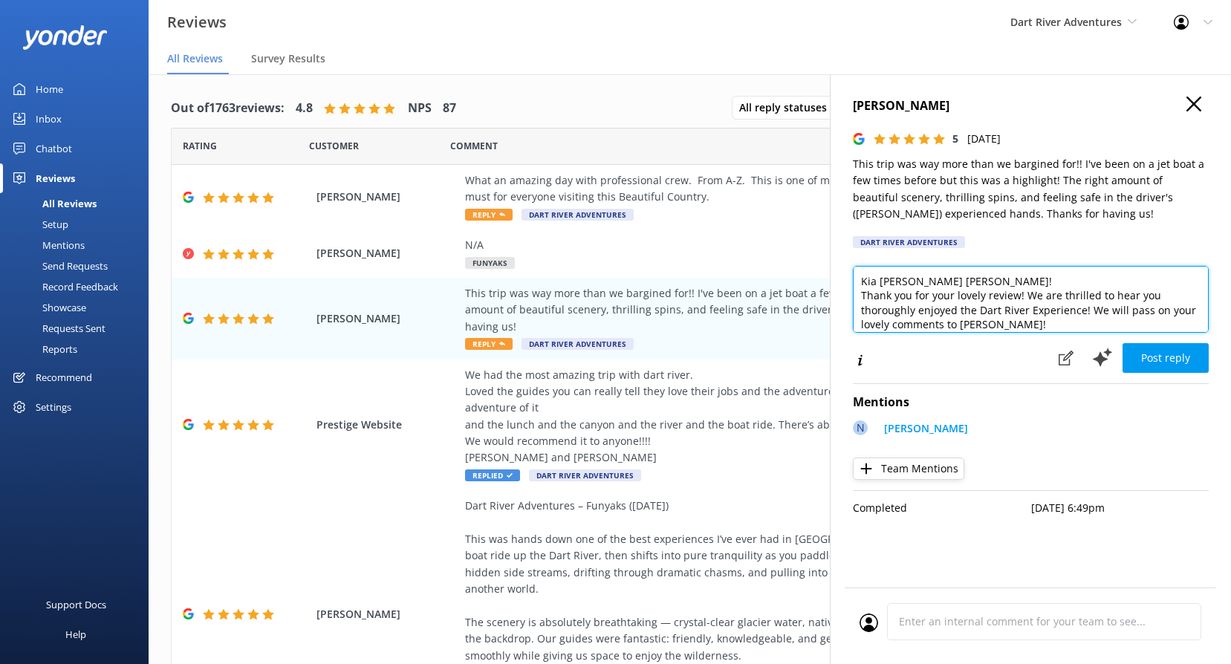
click at [1022, 291] on textarea "Kia [PERSON_NAME] [PERSON_NAME]! Thank you for your lovely review! We are thril…" at bounding box center [1031, 299] width 356 height 67
click at [1003, 330] on textarea "Kia [PERSON_NAME] [PERSON_NAME]! Thank you for your lovely review. We are thril…" at bounding box center [1031, 299] width 356 height 67
click at [982, 323] on textarea "Kia [PERSON_NAME] [PERSON_NAME]! Thank you for your lovely review. We are thril…" at bounding box center [1031, 299] width 356 height 67
type textarea "Kia [PERSON_NAME] [PERSON_NAME]! Thank you for your lovely review. We are thril…"
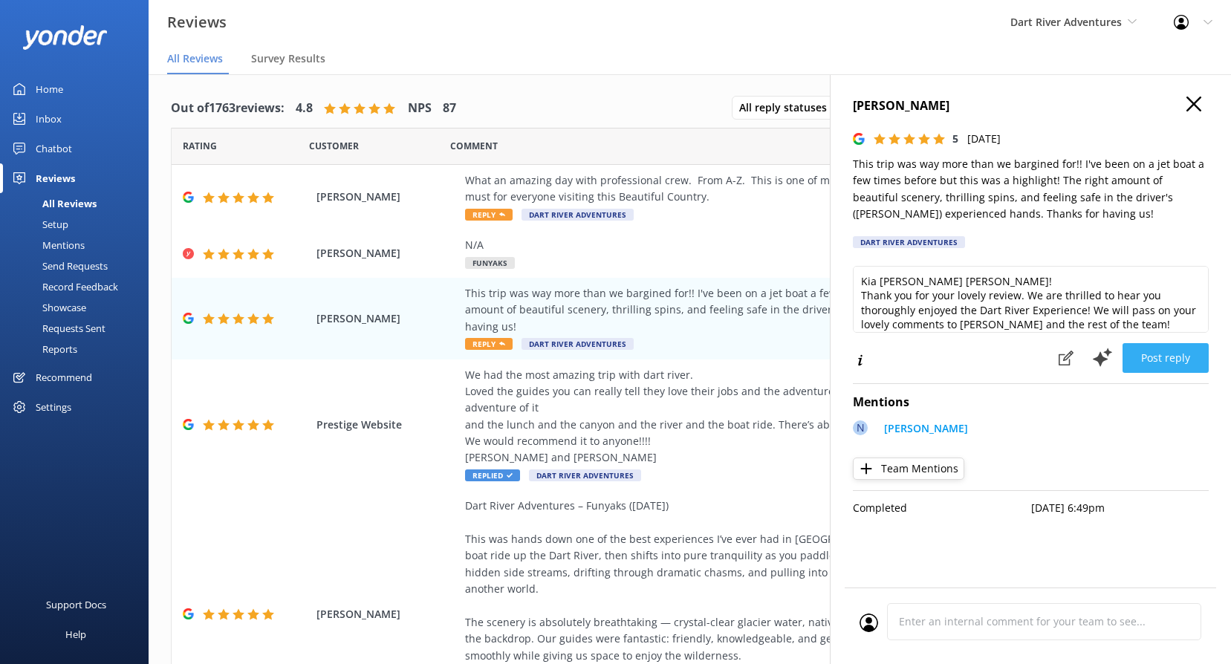
click at [1186, 363] on button "Post reply" at bounding box center [1166, 358] width 86 height 30
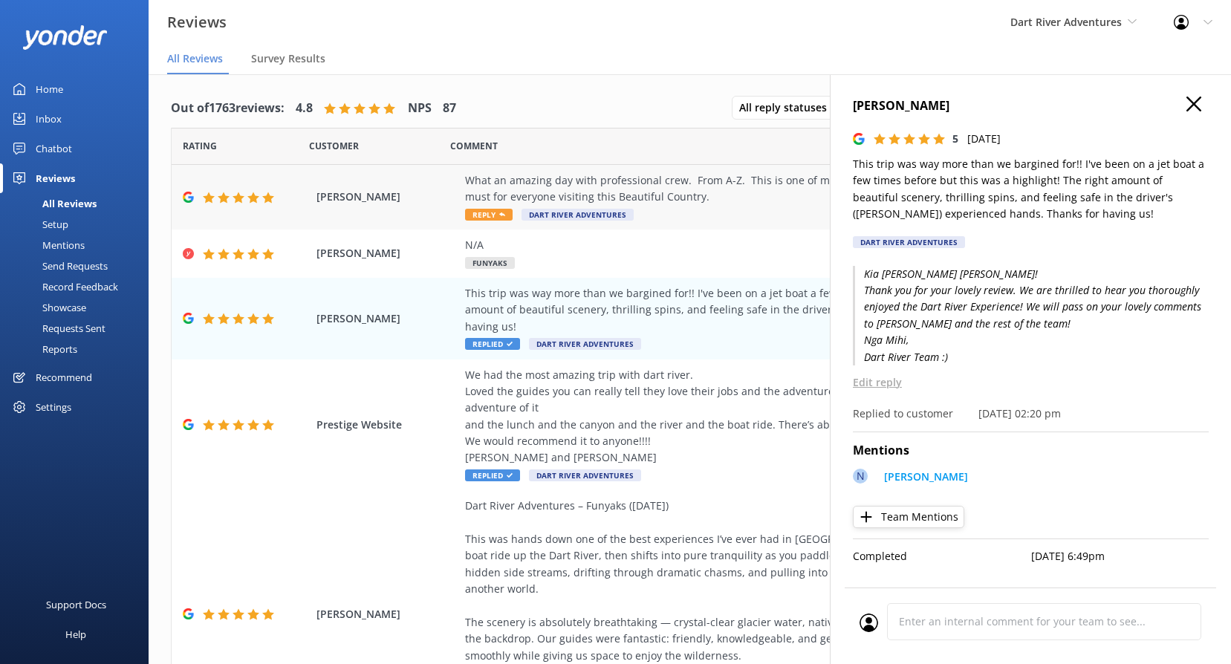
click at [493, 215] on span "Reply" at bounding box center [489, 215] width 48 height 12
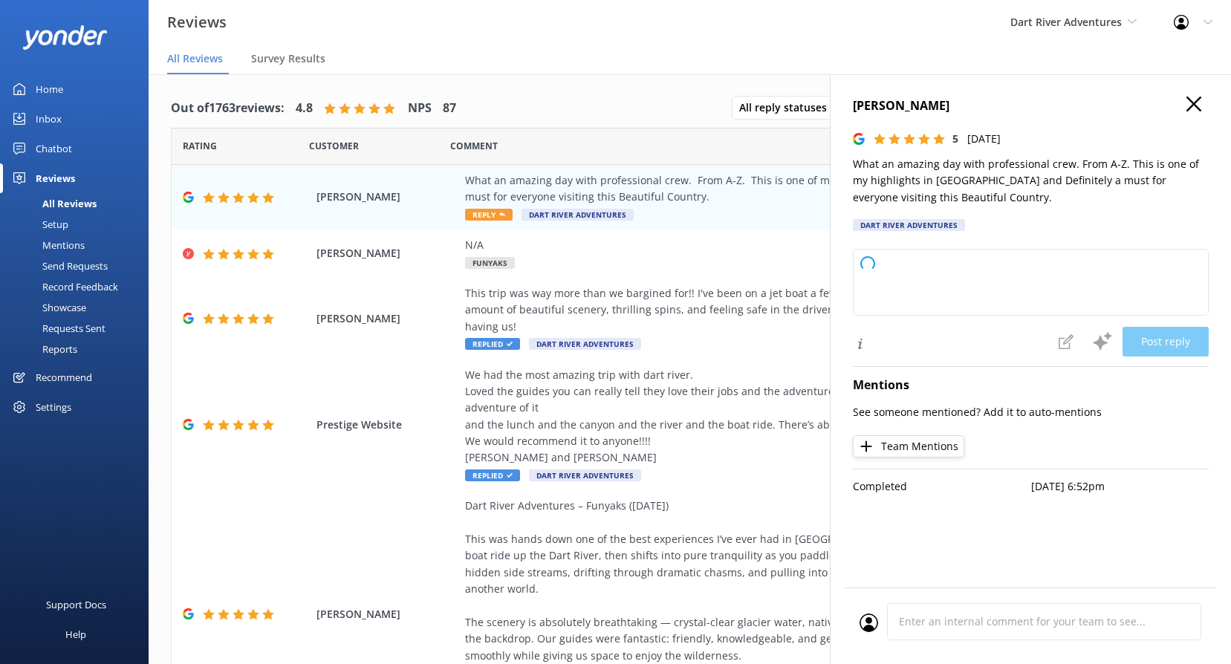
type textarea "Thank you so much for your wonderful review! We're thrilled to hear that your e…"
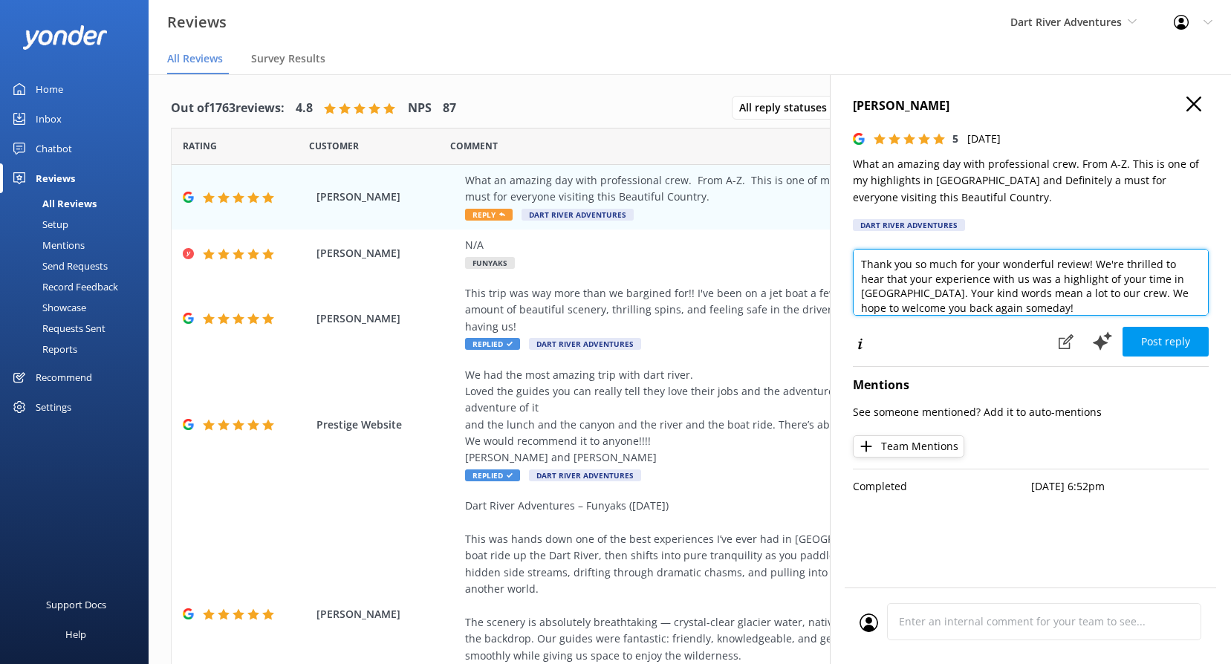
click at [1064, 305] on textarea "Thank you so much for your wonderful review! We're thrilled to hear that your e…" at bounding box center [1031, 282] width 356 height 67
drag, startPoint x: 1099, startPoint y: 308, endPoint x: 1117, endPoint y: 287, distance: 27.9
click at [1117, 287] on textarea "Thank you so much for your wonderful review! We're thrilled to hear that your e…" at bounding box center [1031, 282] width 356 height 67
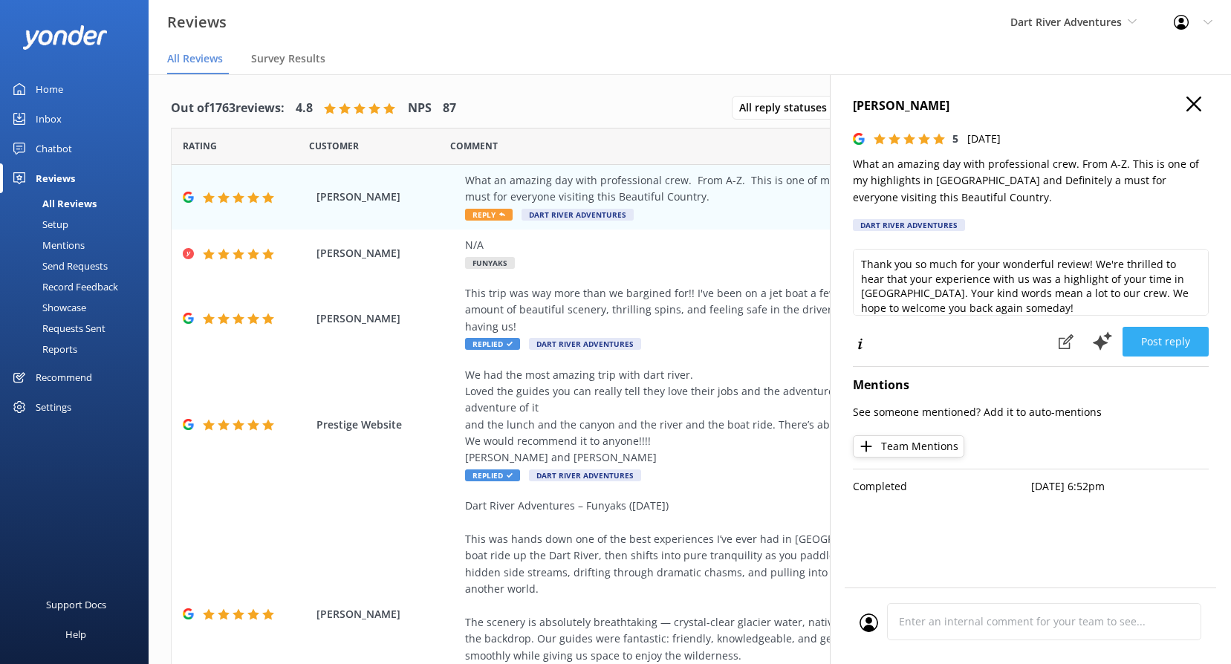
click at [1175, 345] on button "Post reply" at bounding box center [1166, 342] width 86 height 30
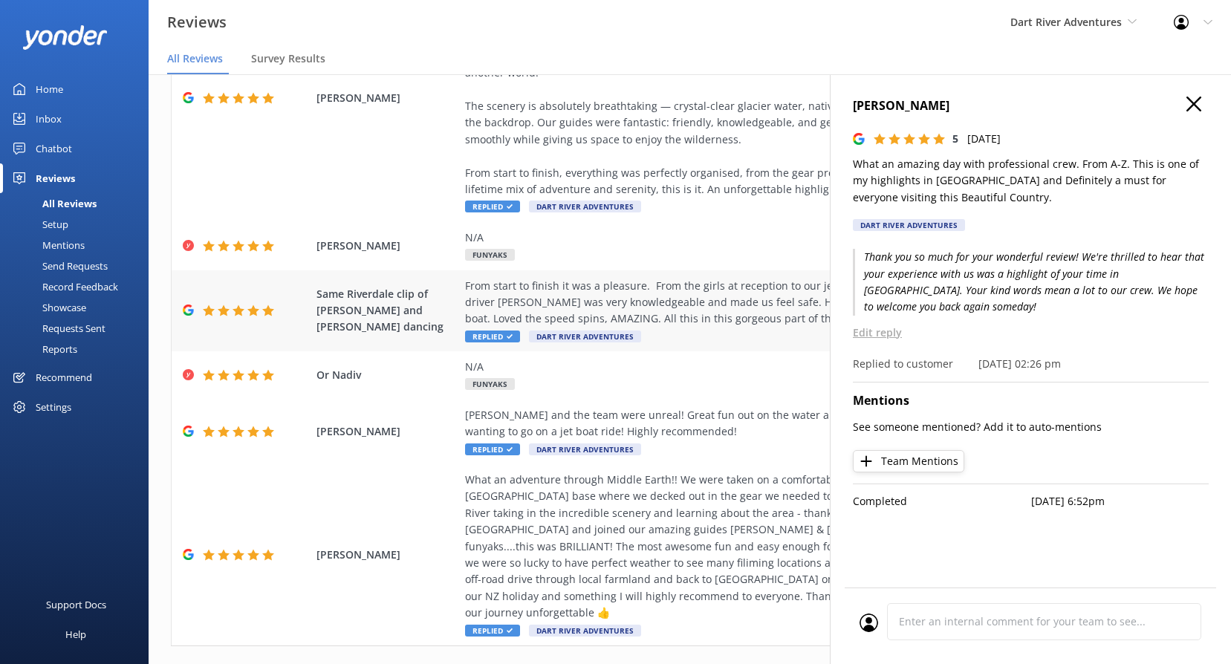
scroll to position [30, 0]
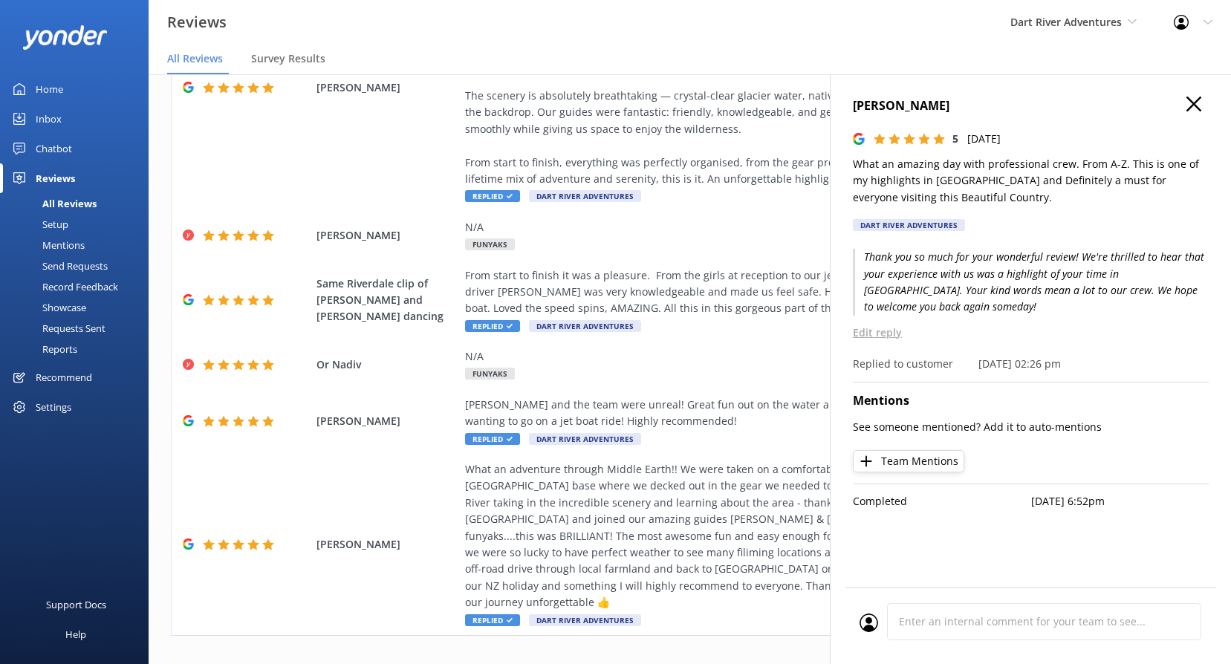
click at [1207, 108] on h4 "[PERSON_NAME]" at bounding box center [1031, 106] width 356 height 19
click at [1194, 101] on icon "button" at bounding box center [1194, 104] width 15 height 15
